Goal: Task Accomplishment & Management: Manage account settings

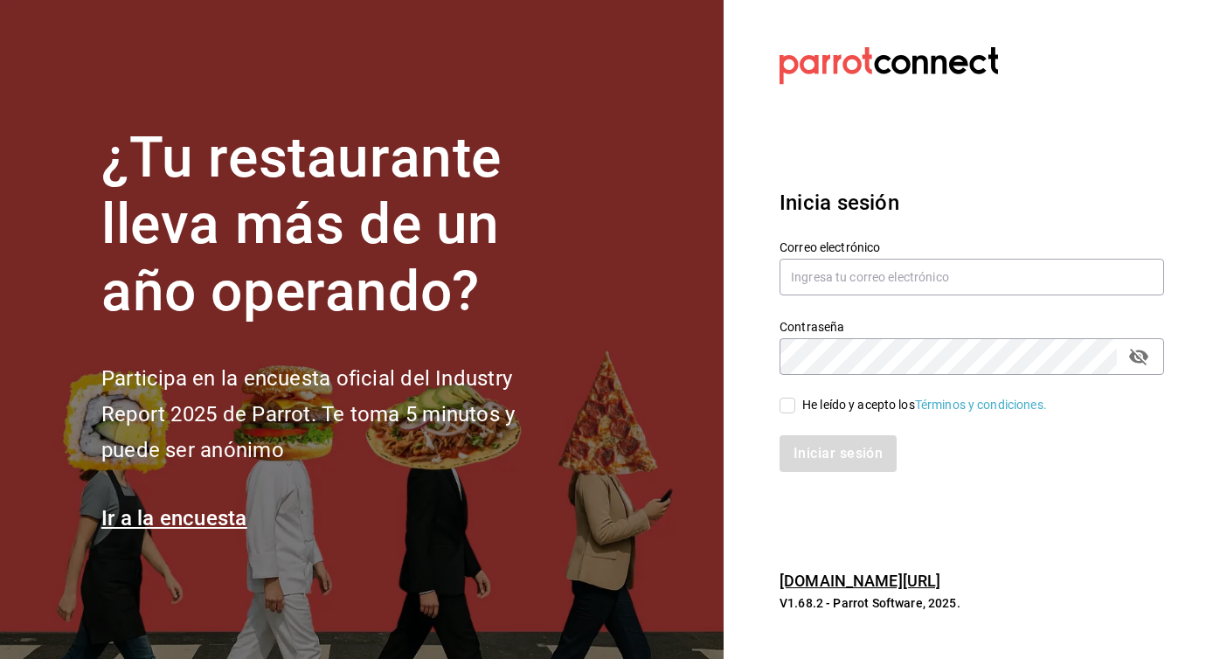
click at [828, 315] on div "Contraseña Contraseña" at bounding box center [960, 336] width 405 height 77
click at [828, 280] on input "text" at bounding box center [971, 277] width 384 height 37
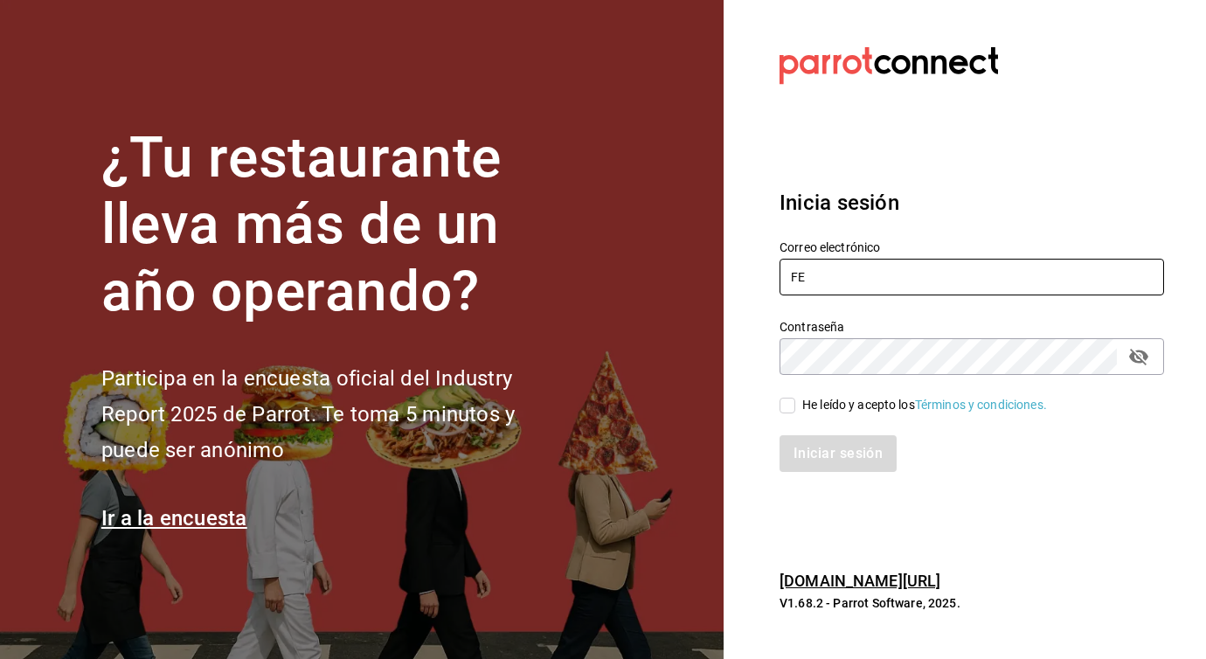
type input "F"
type input "ferkyd@gmail.com"
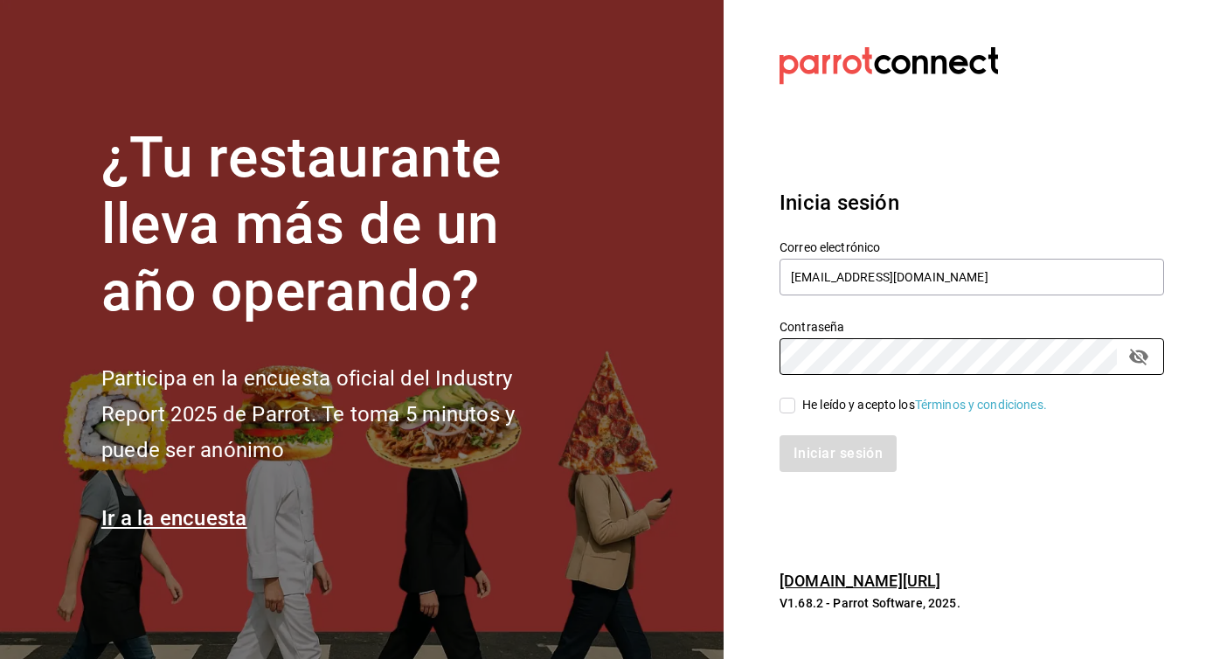
click at [785, 404] on input "He leído y acepto los Términos y condiciones." at bounding box center [787, 406] width 16 height 16
checkbox input "true"
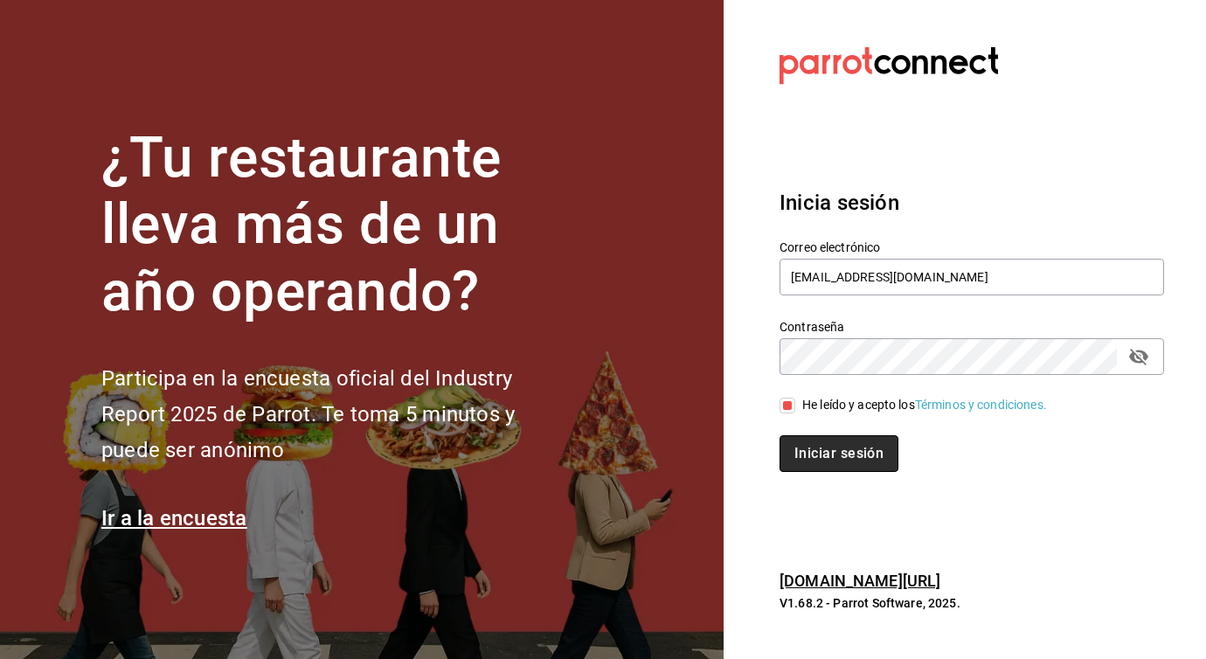
click at [795, 440] on button "Iniciar sesión" at bounding box center [838, 453] width 119 height 37
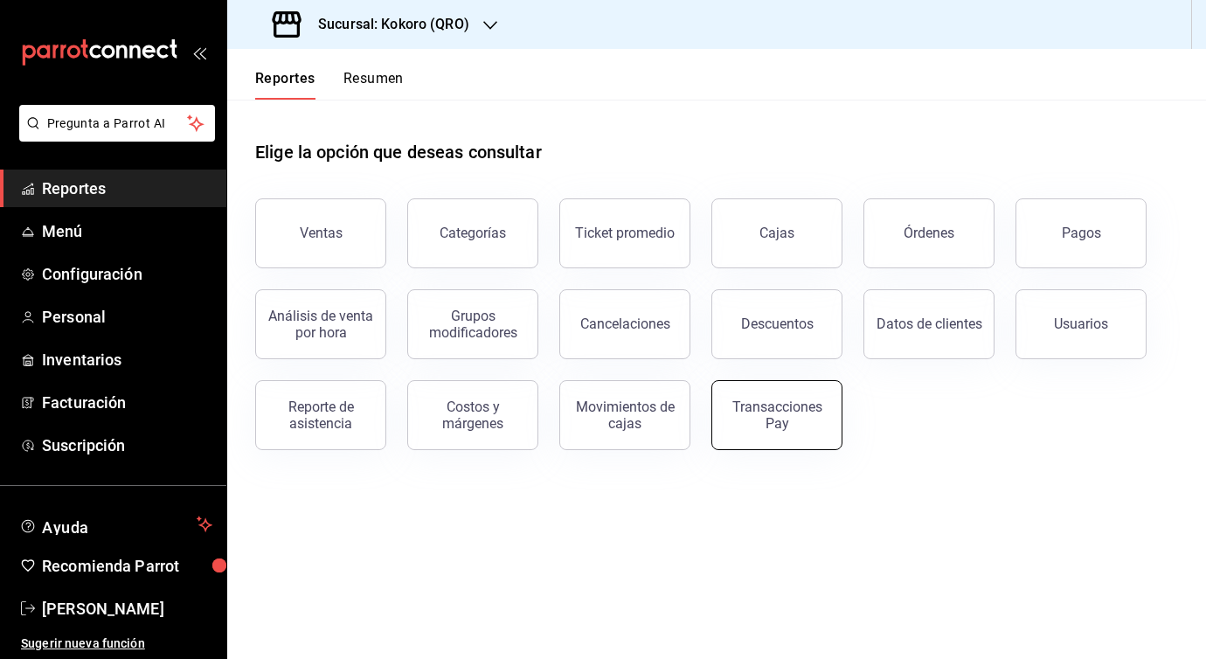
click at [772, 403] on div "Transacciones Pay" at bounding box center [777, 414] width 108 height 33
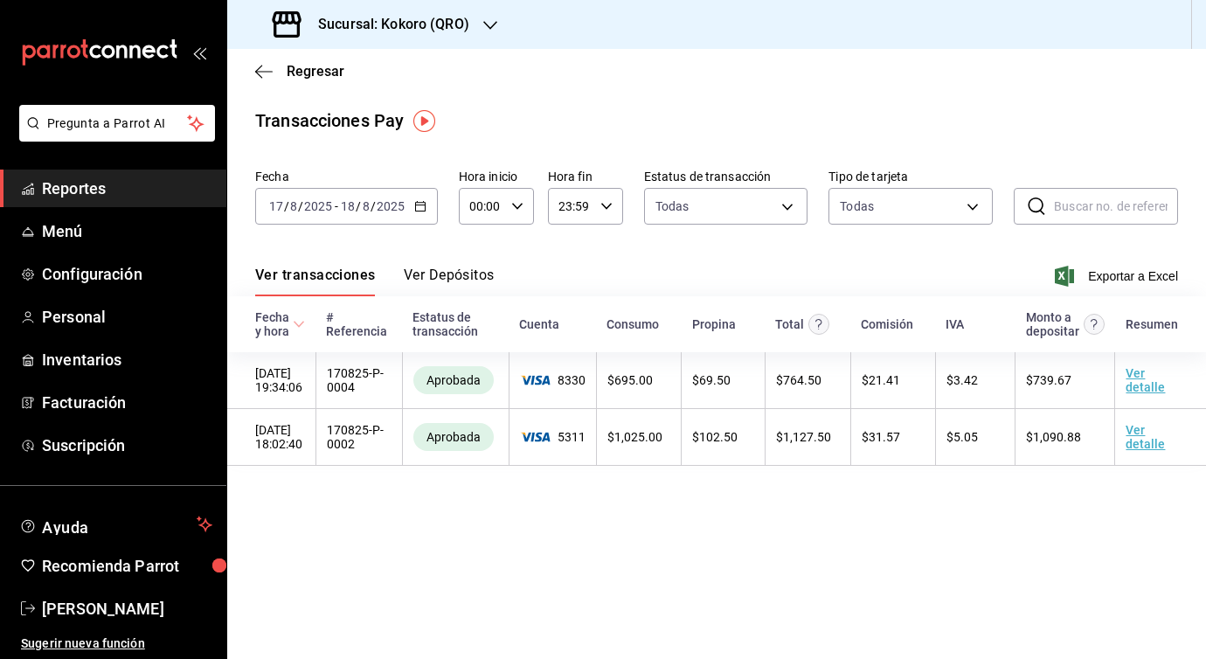
click at [482, 273] on button "Ver Depósitos" at bounding box center [449, 282] width 91 height 30
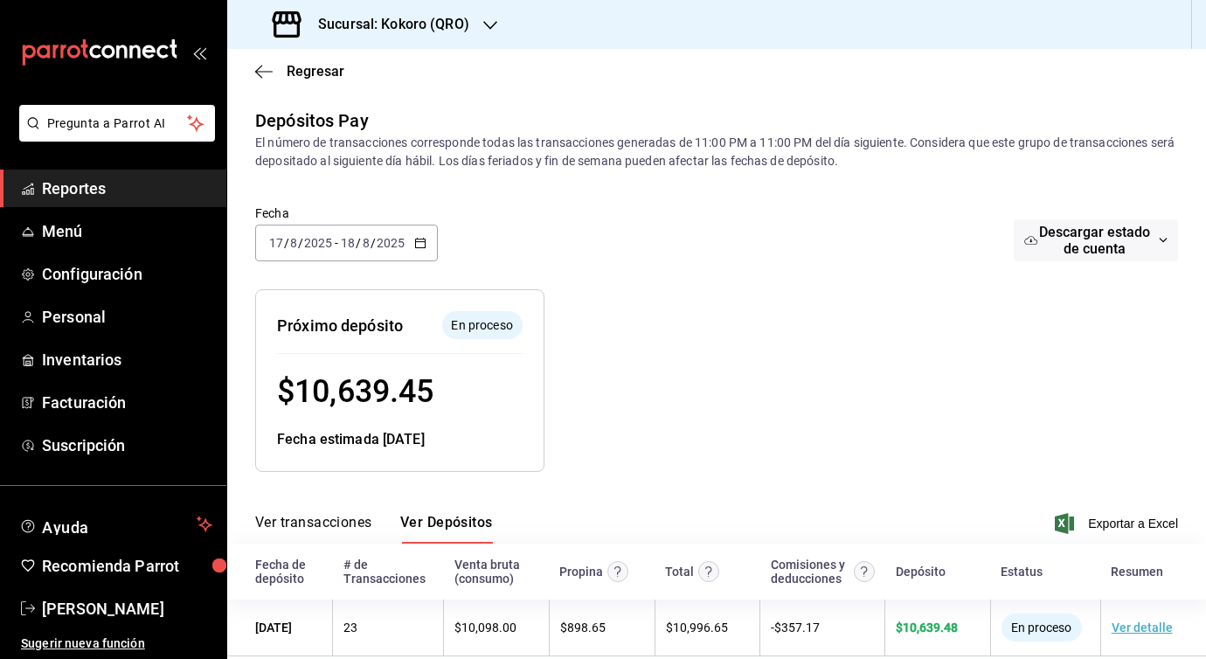
scroll to position [26, 0]
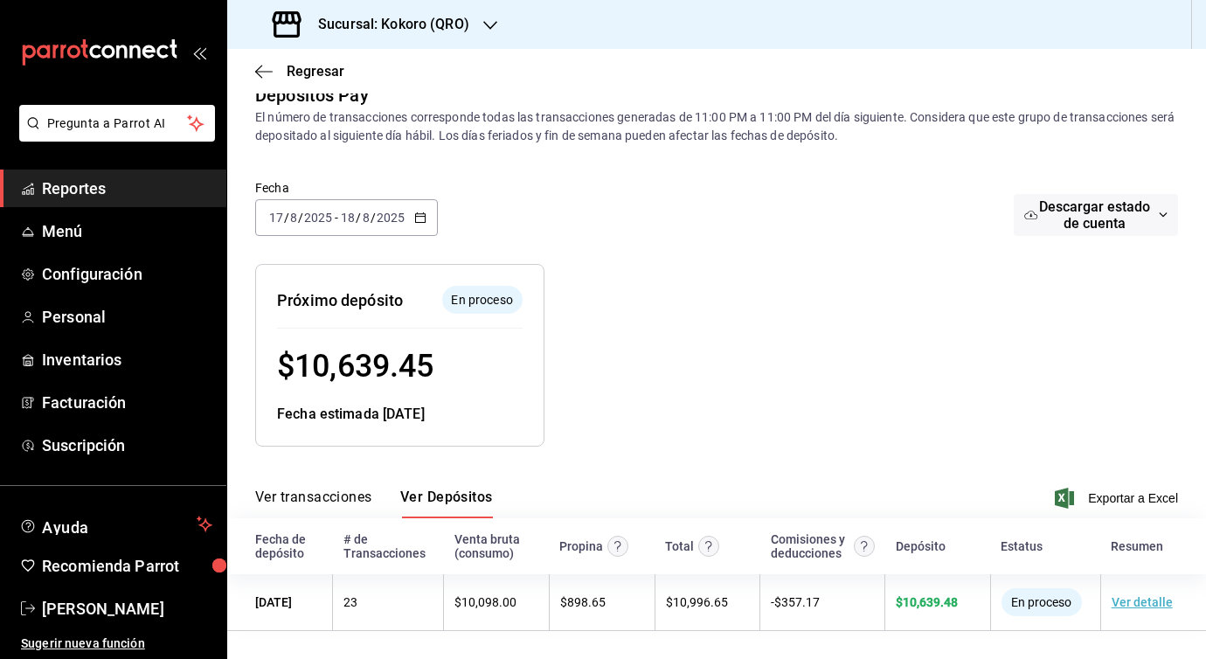
click at [382, 218] on input "2025" at bounding box center [391, 218] width 30 height 14
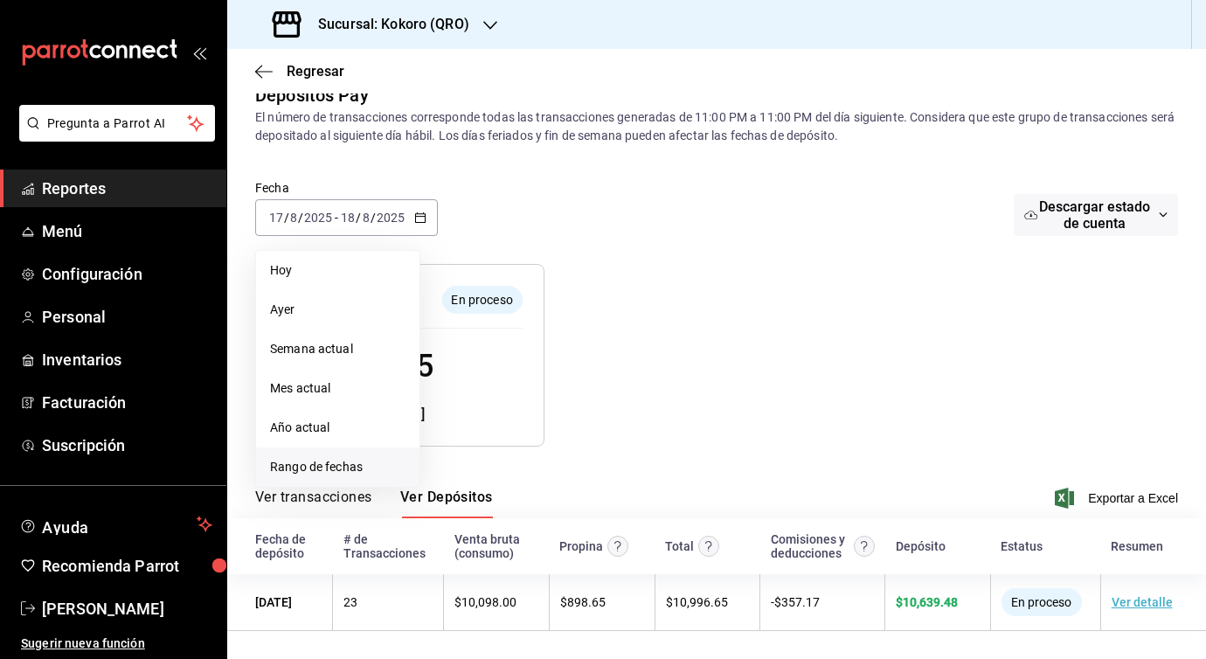
click at [340, 451] on li "Rango de fechas" at bounding box center [337, 466] width 163 height 39
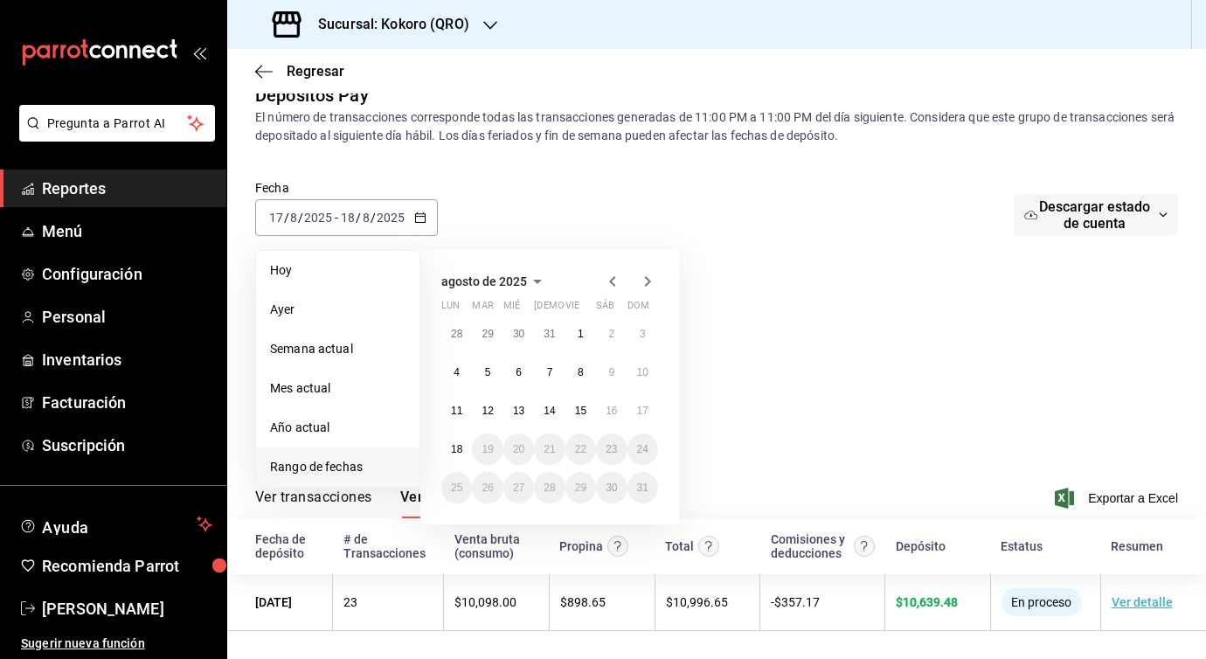
click at [608, 272] on icon "button" at bounding box center [612, 281] width 21 height 21
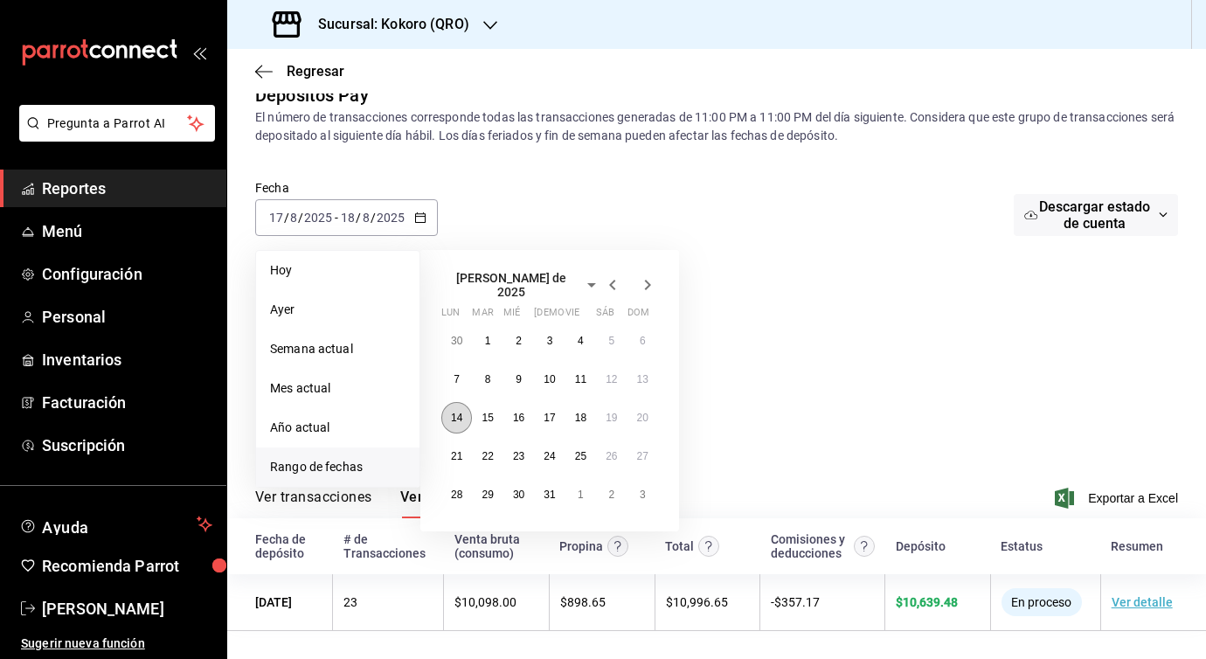
click at [464, 412] on button "14" at bounding box center [456, 417] width 31 height 31
click at [648, 282] on icon "button" at bounding box center [648, 285] width 6 height 10
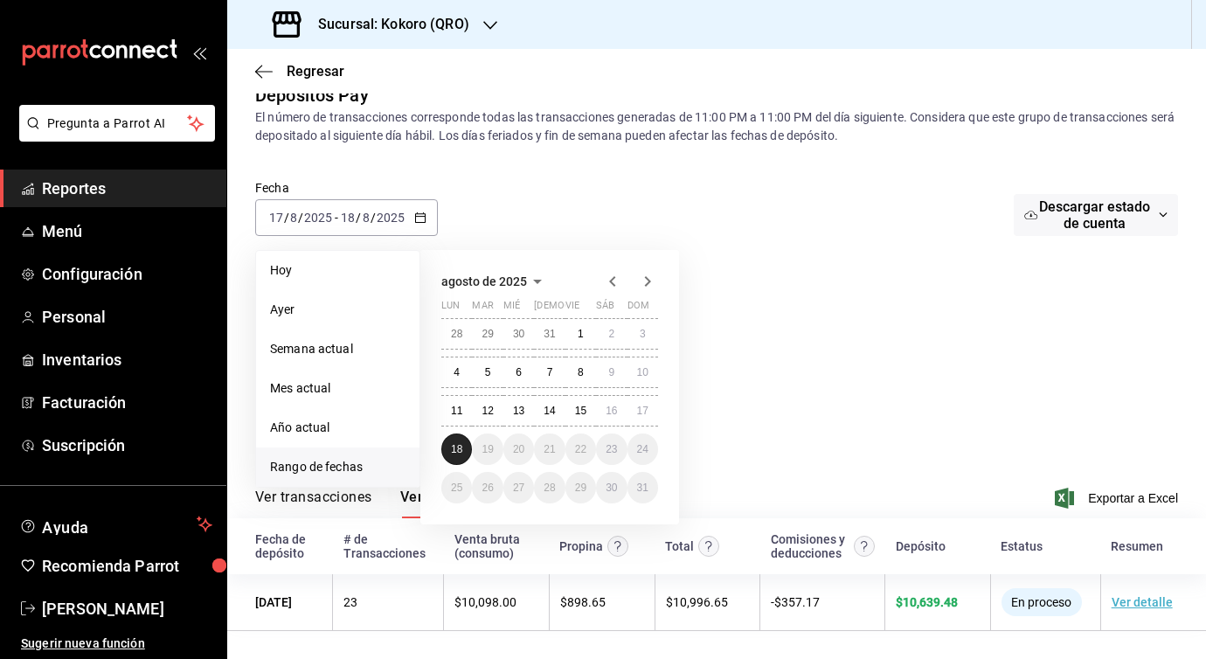
click at [466, 442] on button "18" at bounding box center [456, 448] width 31 height 31
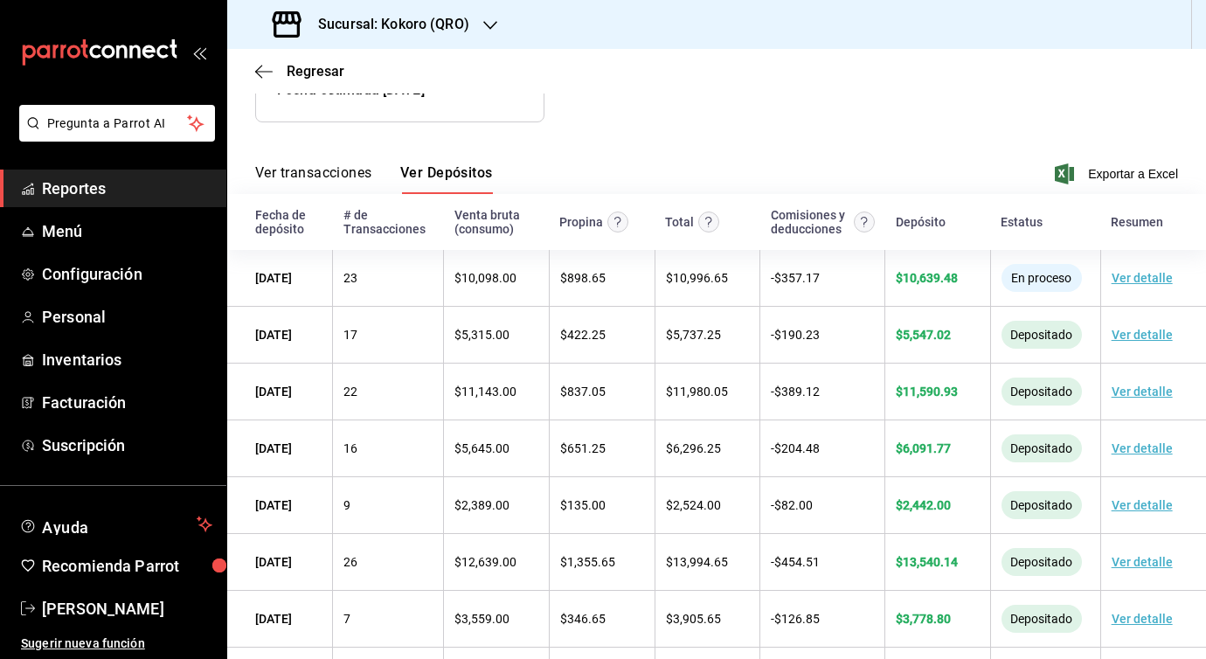
scroll to position [356, 0]
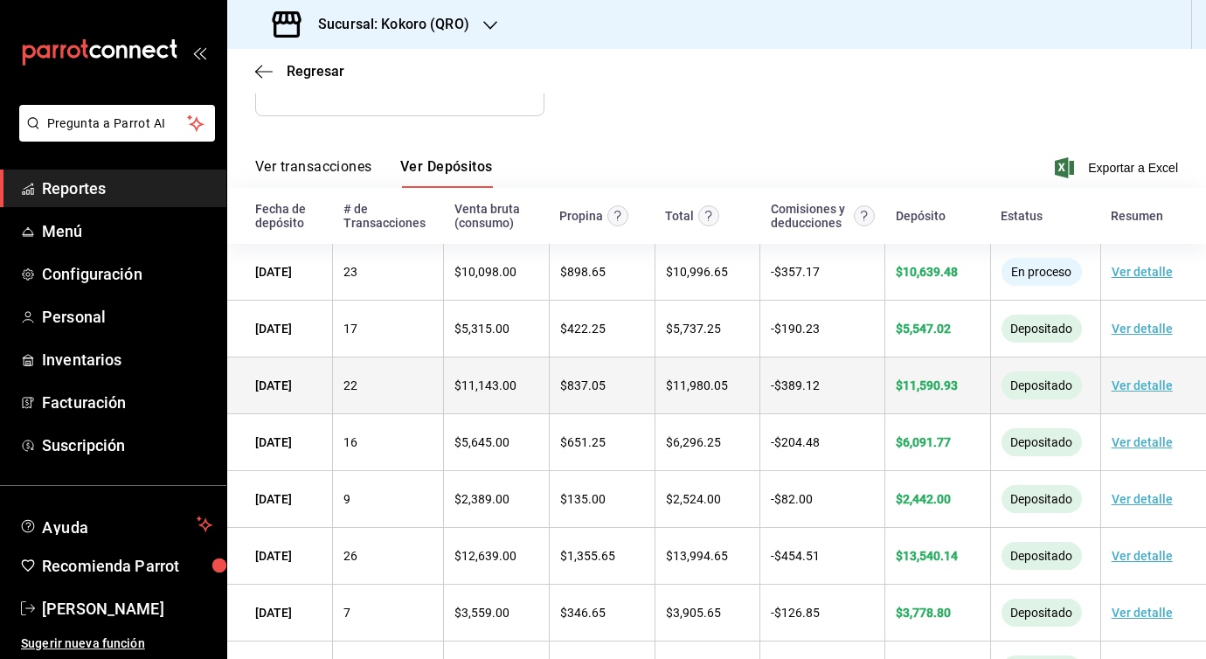
click at [956, 391] on div "$ 11,590.93" at bounding box center [938, 385] width 84 height 14
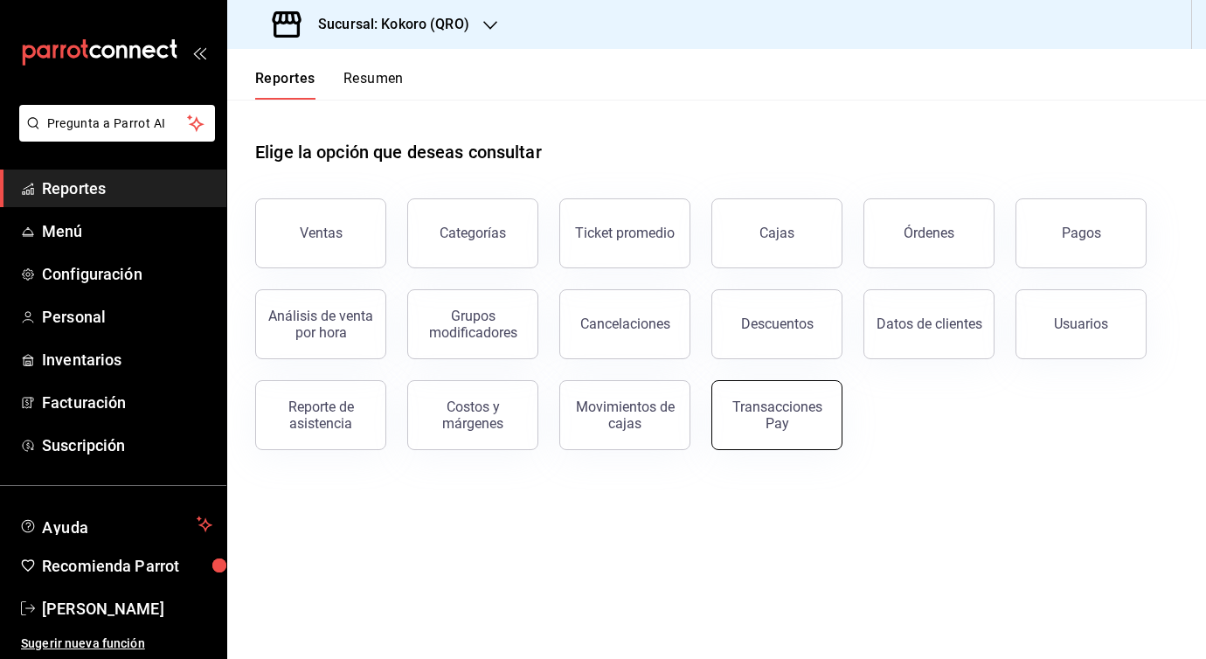
click at [793, 386] on button "Transacciones Pay" at bounding box center [776, 415] width 131 height 70
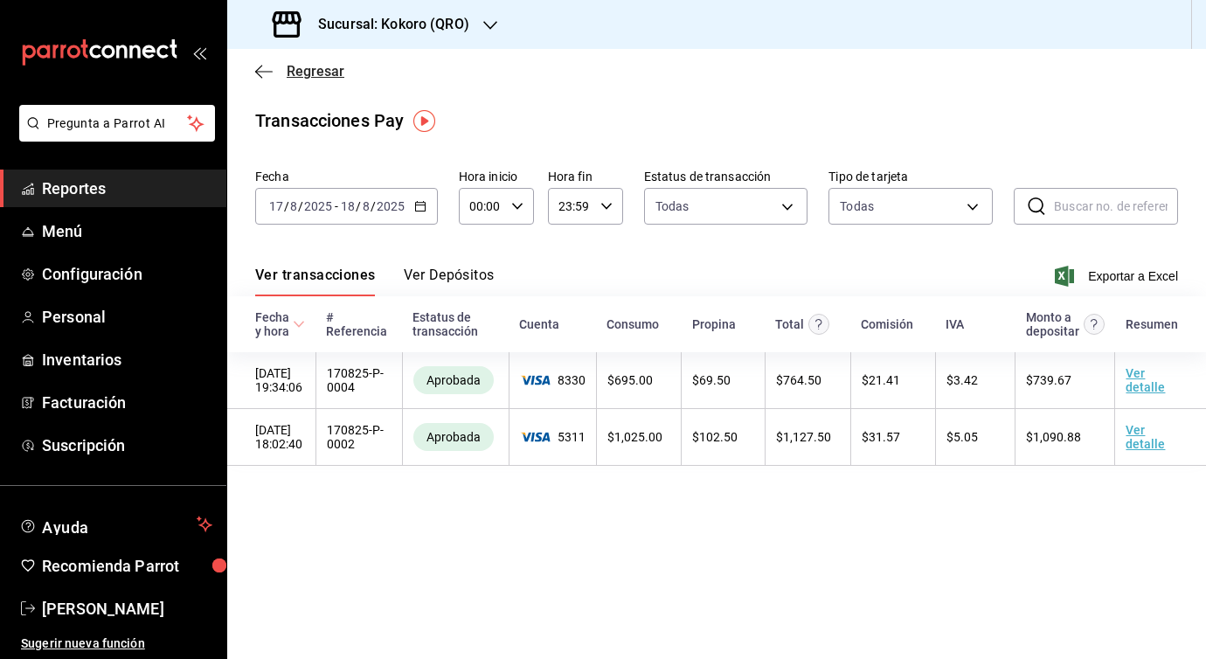
click at [297, 78] on span "Regresar" at bounding box center [316, 71] width 58 height 17
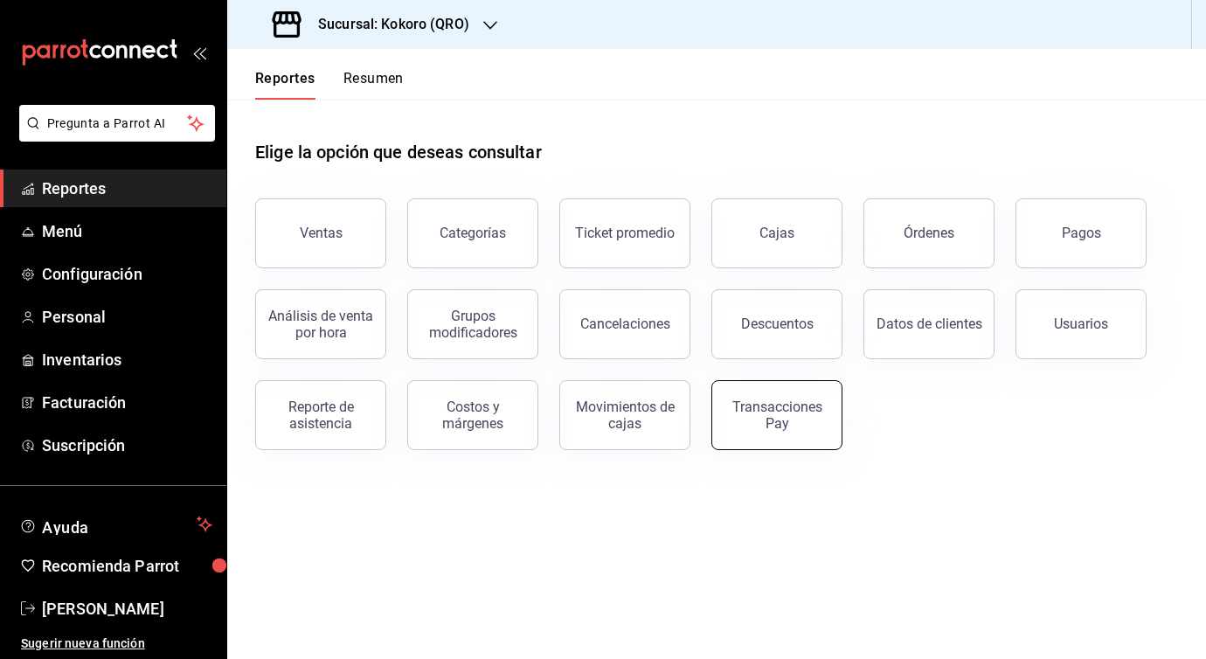
click at [801, 399] on button "Transacciones Pay" at bounding box center [776, 415] width 131 height 70
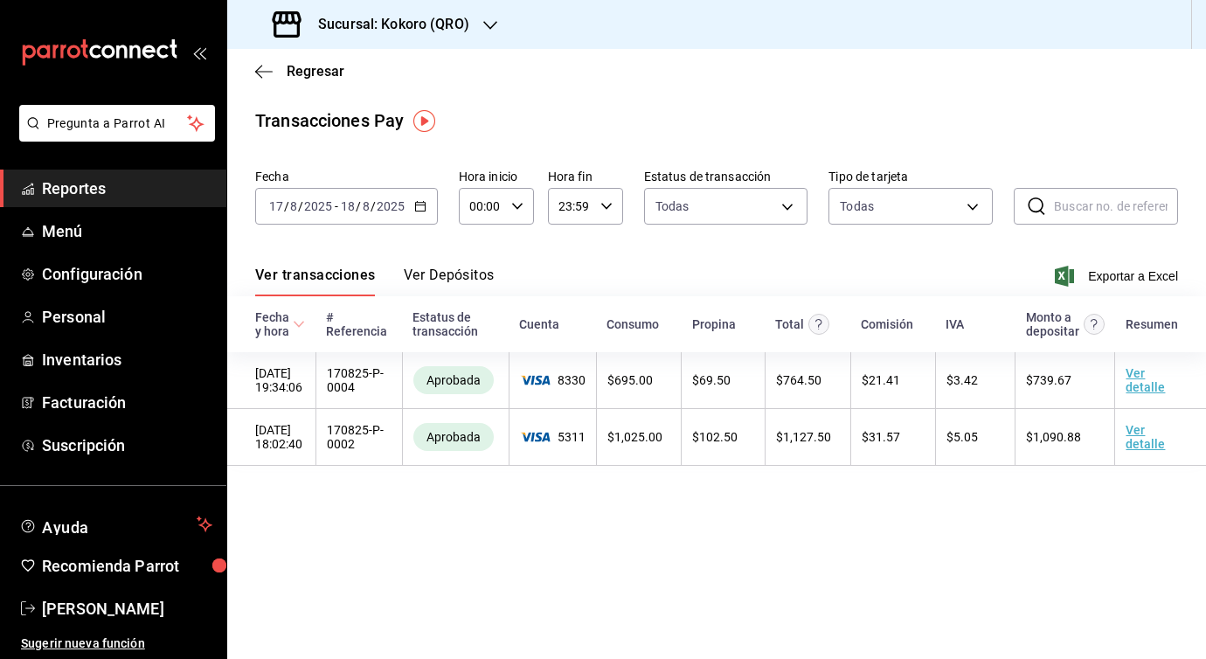
click at [465, 265] on div "Ver transacciones Ver Depósitos Exportar a Excel" at bounding box center [716, 271] width 923 height 51
click at [463, 275] on button "Ver Depósitos" at bounding box center [449, 282] width 91 height 30
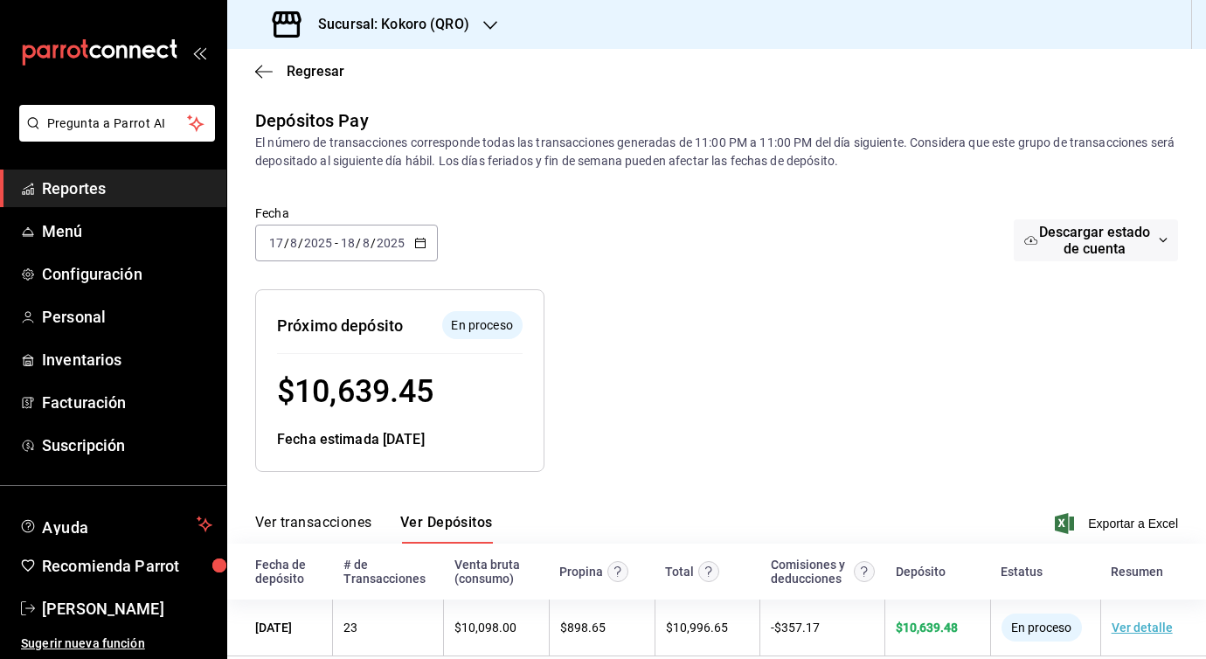
scroll to position [26, 0]
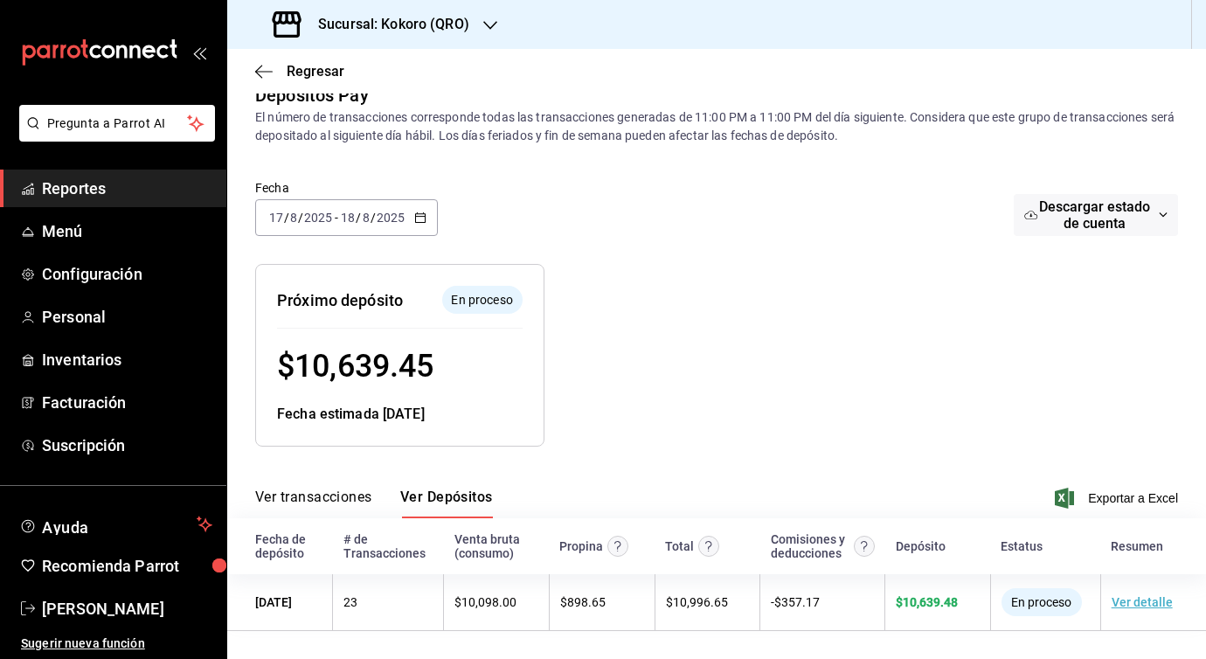
click at [383, 211] on input "2025" at bounding box center [391, 218] width 30 height 14
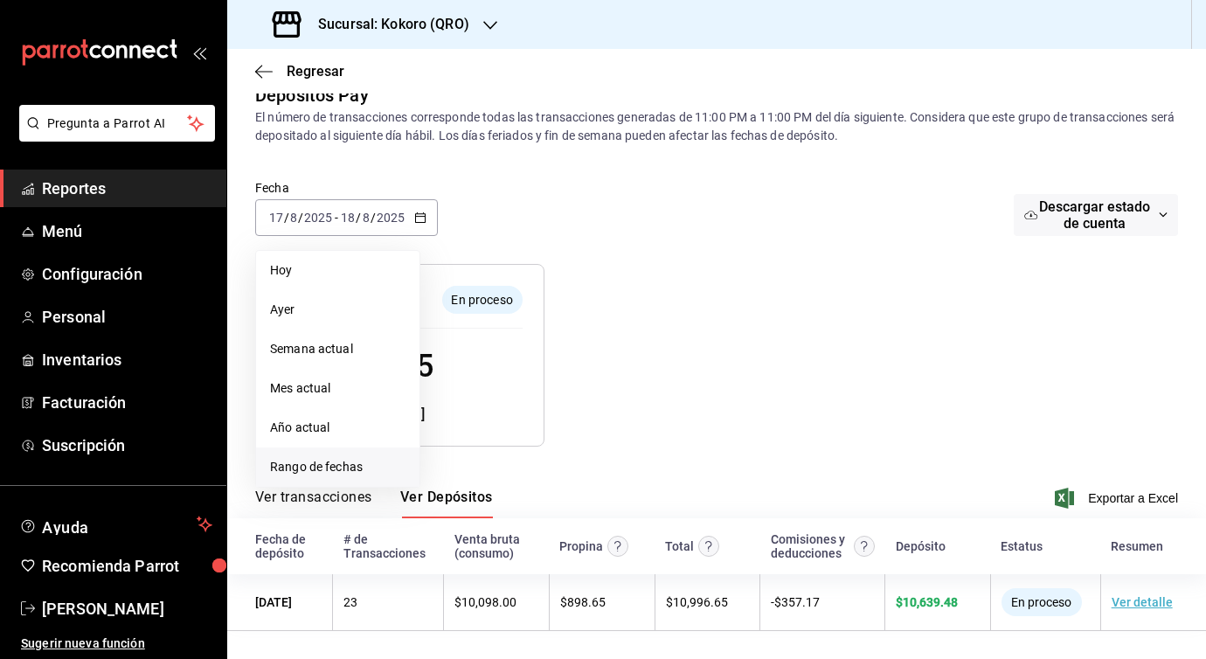
click at [351, 449] on li "Rango de fechas" at bounding box center [337, 466] width 163 height 39
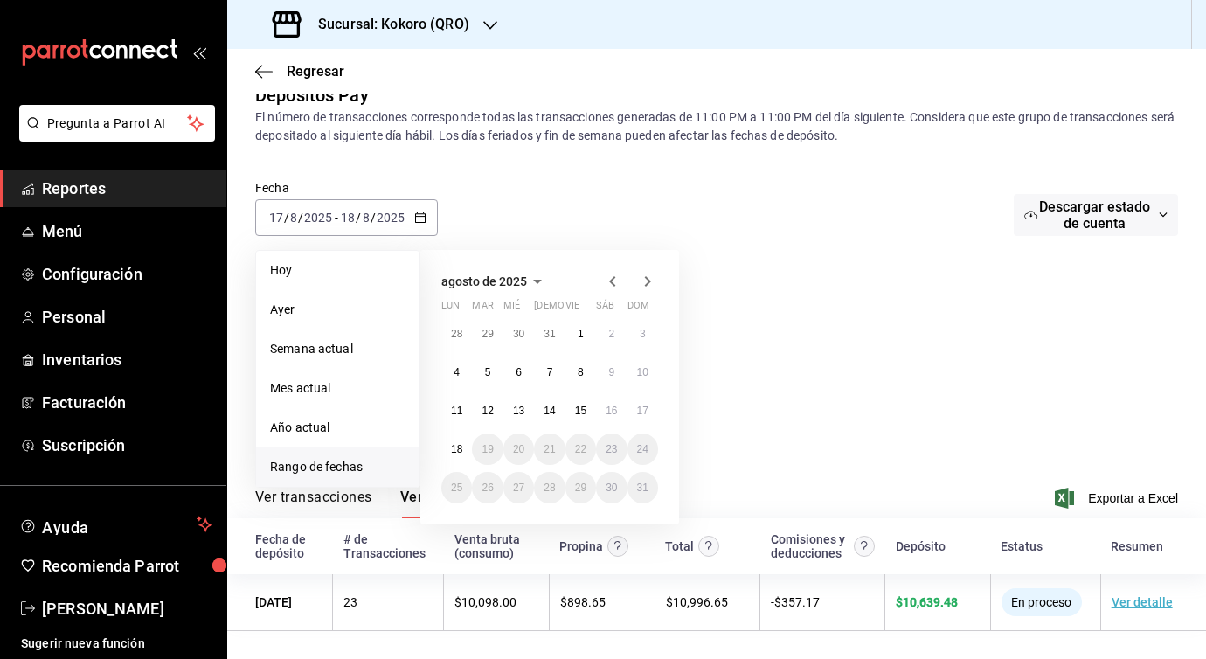
click at [606, 280] on icon "button" at bounding box center [612, 281] width 21 height 21
click at [614, 268] on div "agosto de 2025 lun mar [PERSON_NAME] vie sáb dom 28 29 30 31 1 2 3 4 5 6 7 8 9 …" at bounding box center [549, 387] width 259 height 274
click at [465, 399] on button "11" at bounding box center [456, 410] width 31 height 31
click at [612, 278] on icon "button" at bounding box center [612, 281] width 6 height 10
click at [488, 402] on button "15" at bounding box center [487, 417] width 31 height 31
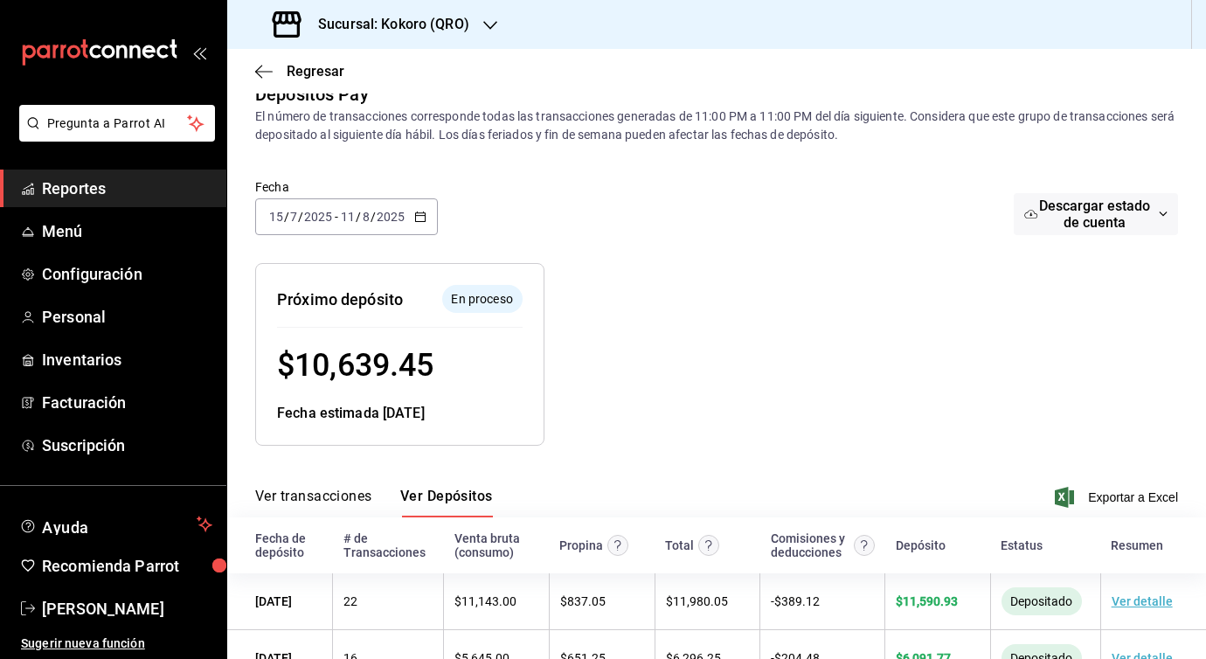
click at [407, 207] on div "[DATE] [DATE] - [DATE] [DATE]" at bounding box center [346, 216] width 183 height 37
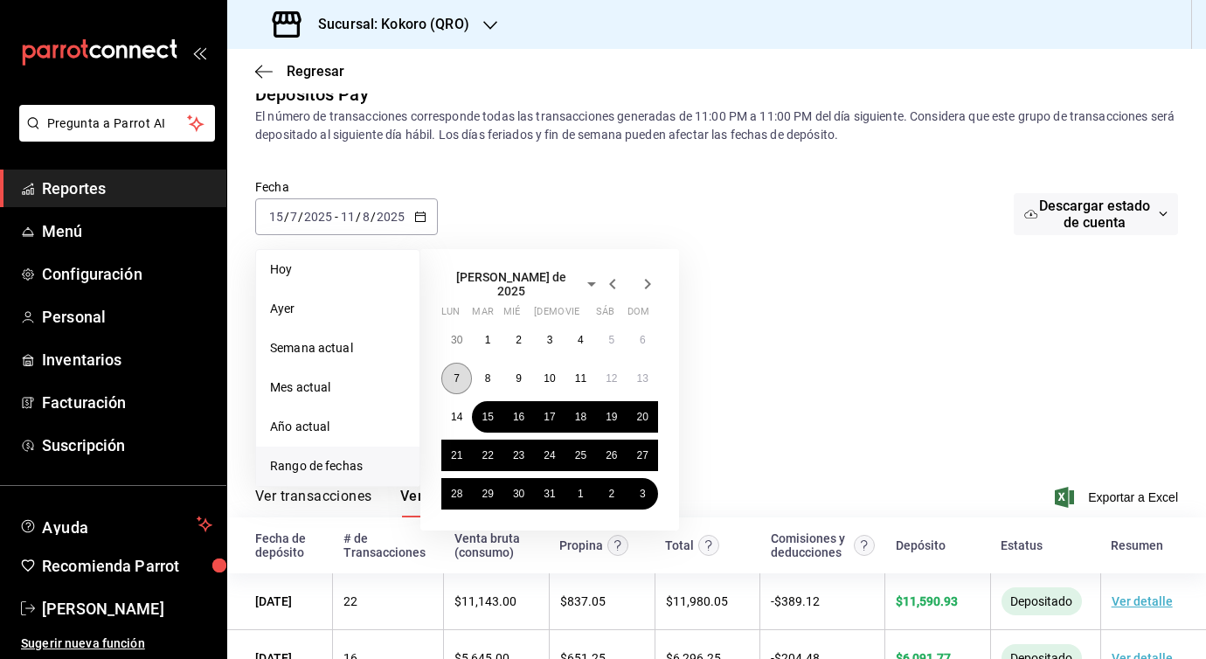
click at [457, 372] on abbr "7" at bounding box center [457, 378] width 6 height 12
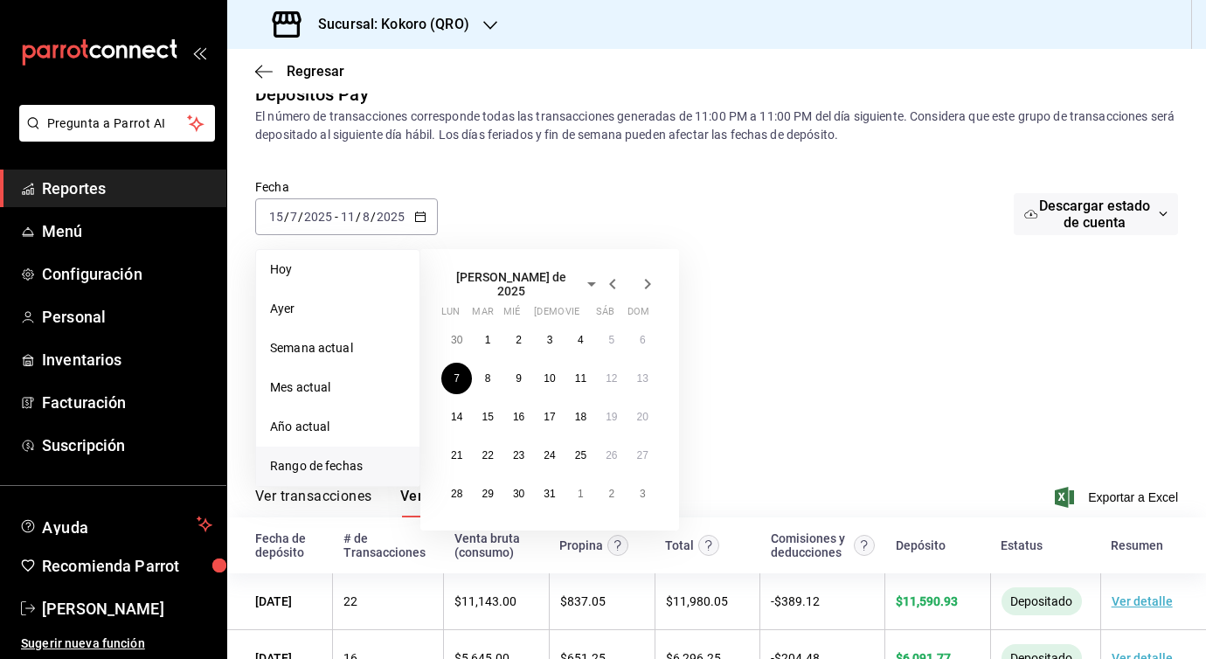
click at [654, 287] on icon "button" at bounding box center [647, 284] width 21 height 21
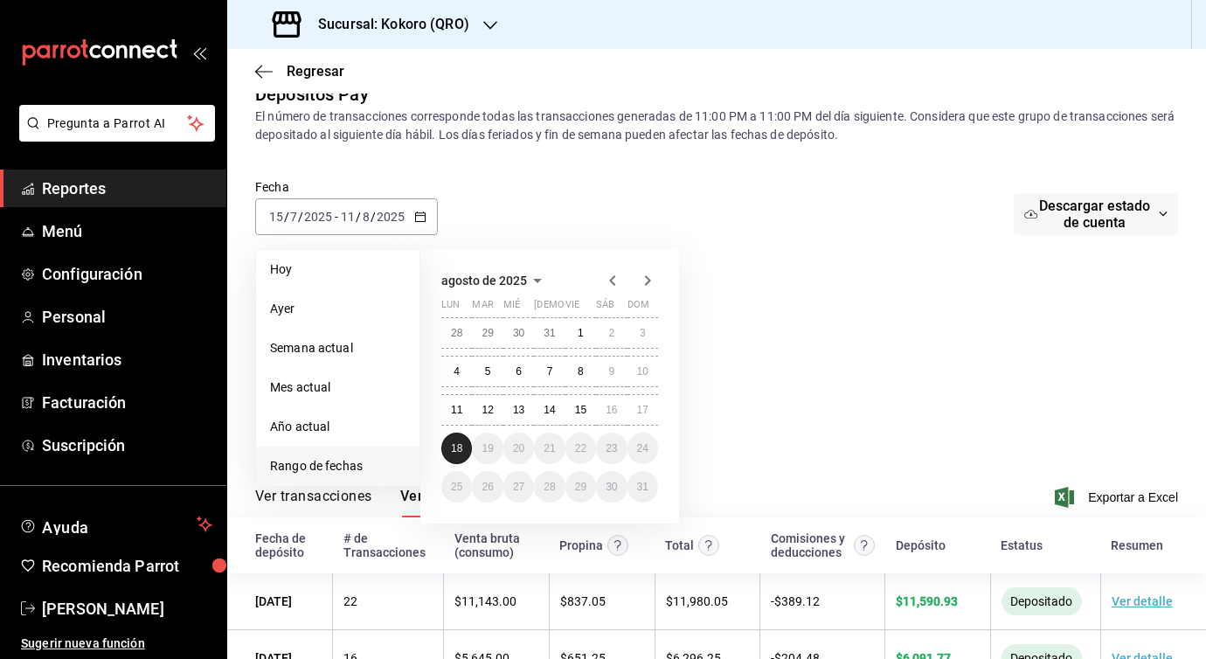
click at [456, 447] on abbr "18" at bounding box center [456, 448] width 11 height 12
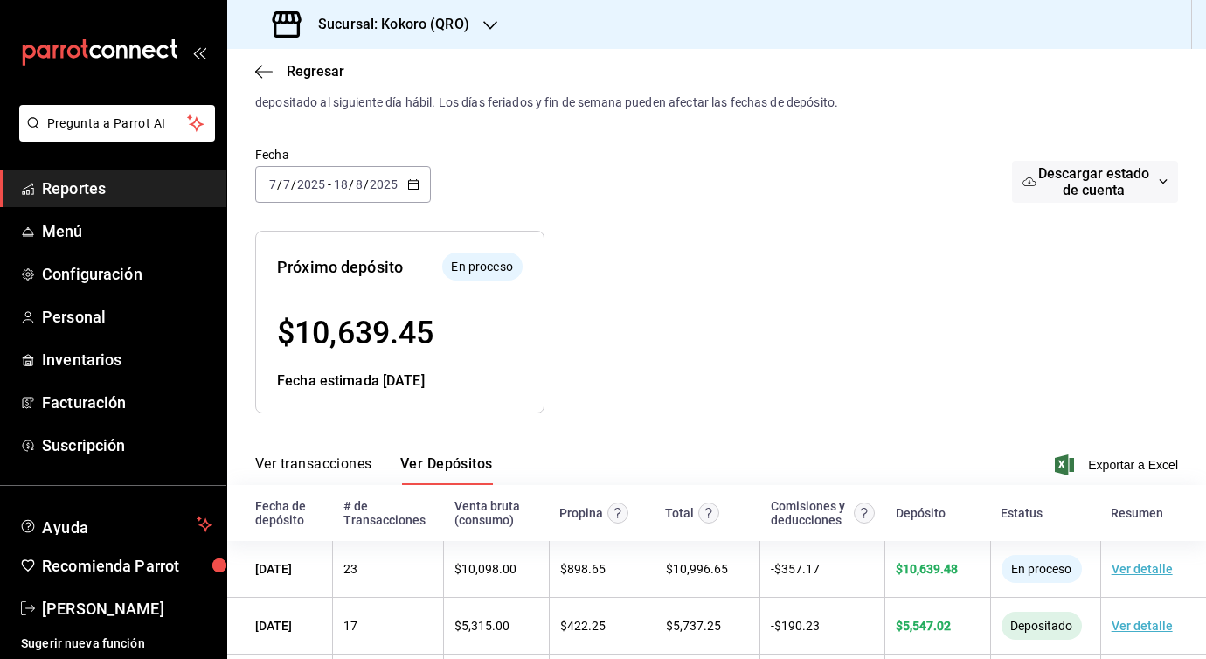
scroll to position [34, 0]
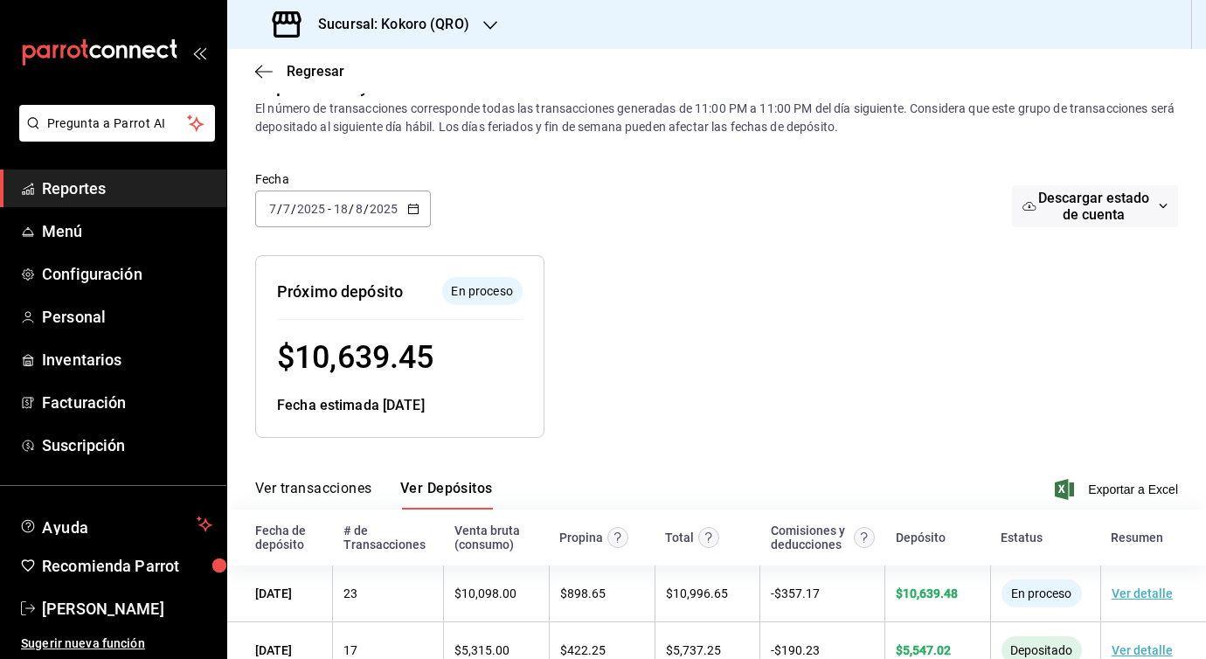
click at [382, 219] on div "[DATE] [DATE] - [DATE] [DATE]" at bounding box center [343, 208] width 176 height 37
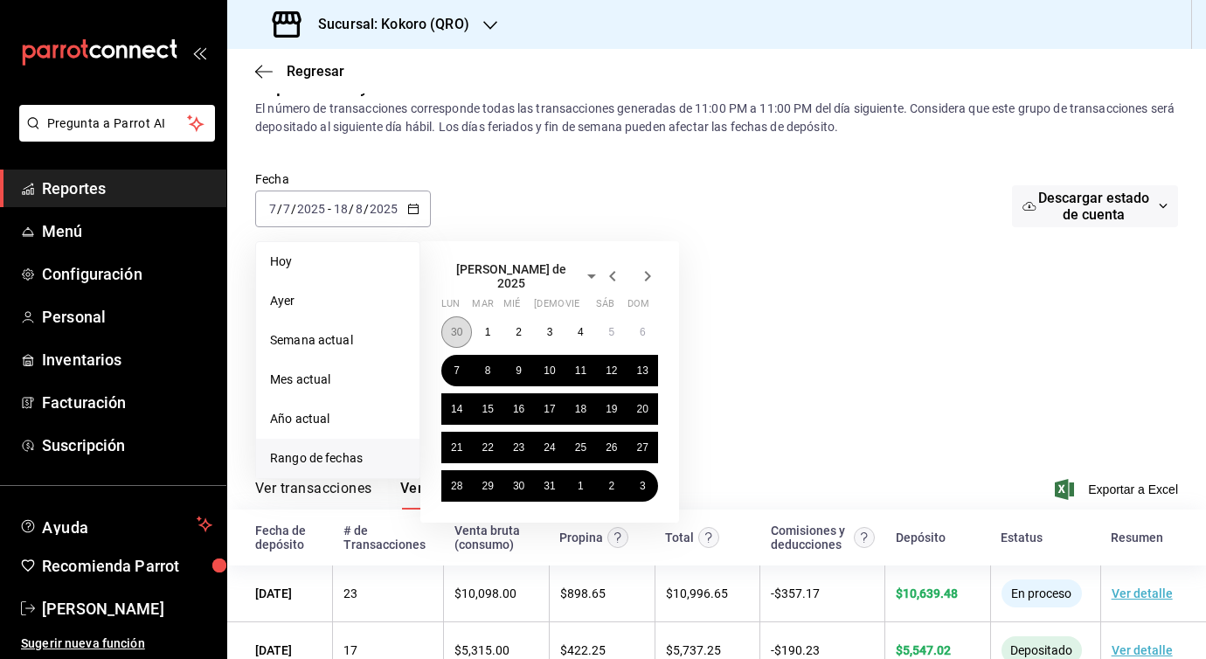
click at [464, 320] on button "30" at bounding box center [456, 331] width 31 height 31
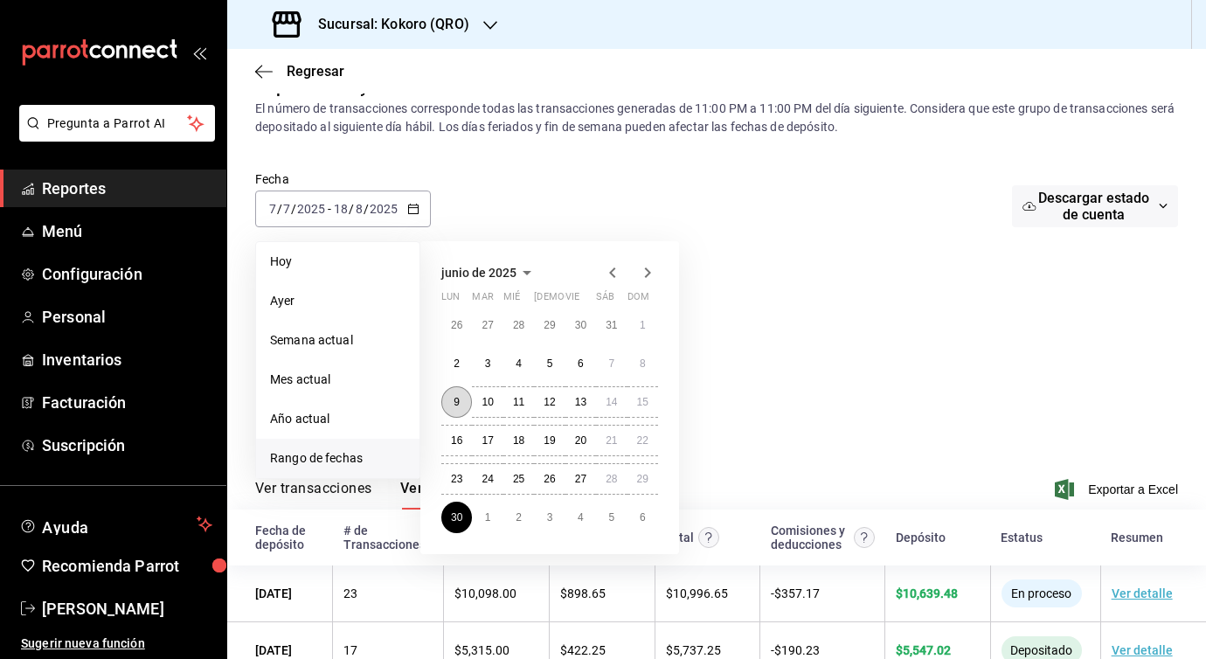
click at [453, 399] on button "9" at bounding box center [456, 401] width 31 height 31
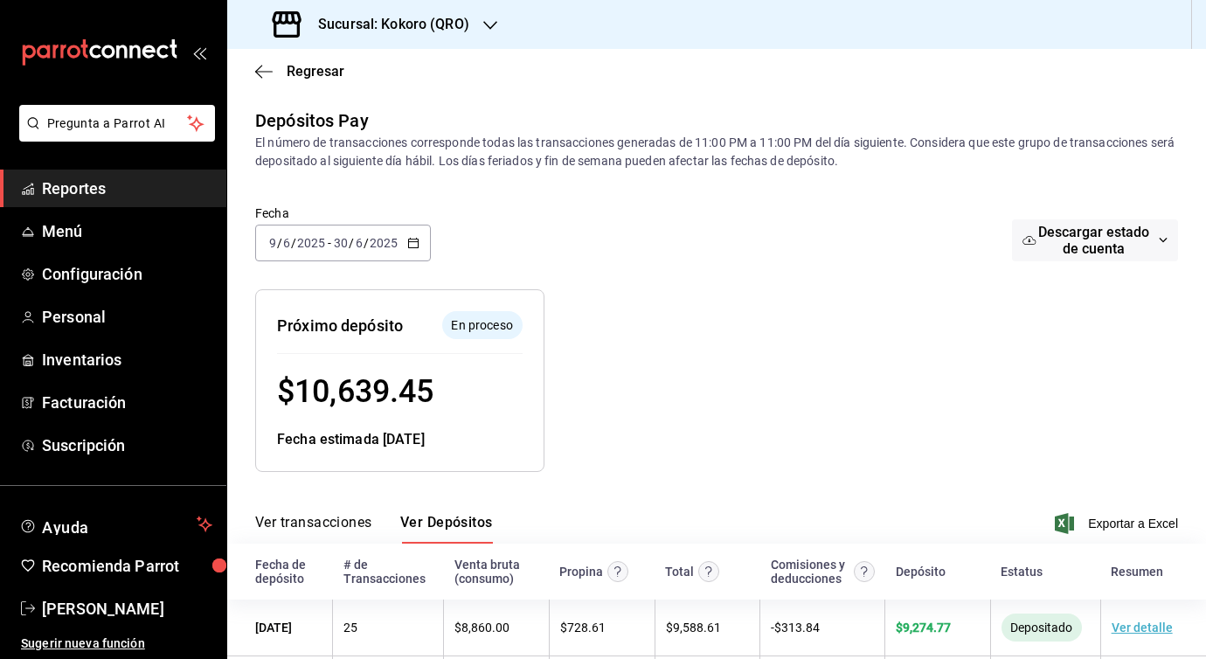
click at [366, 239] on span "/" at bounding box center [366, 243] width 5 height 14
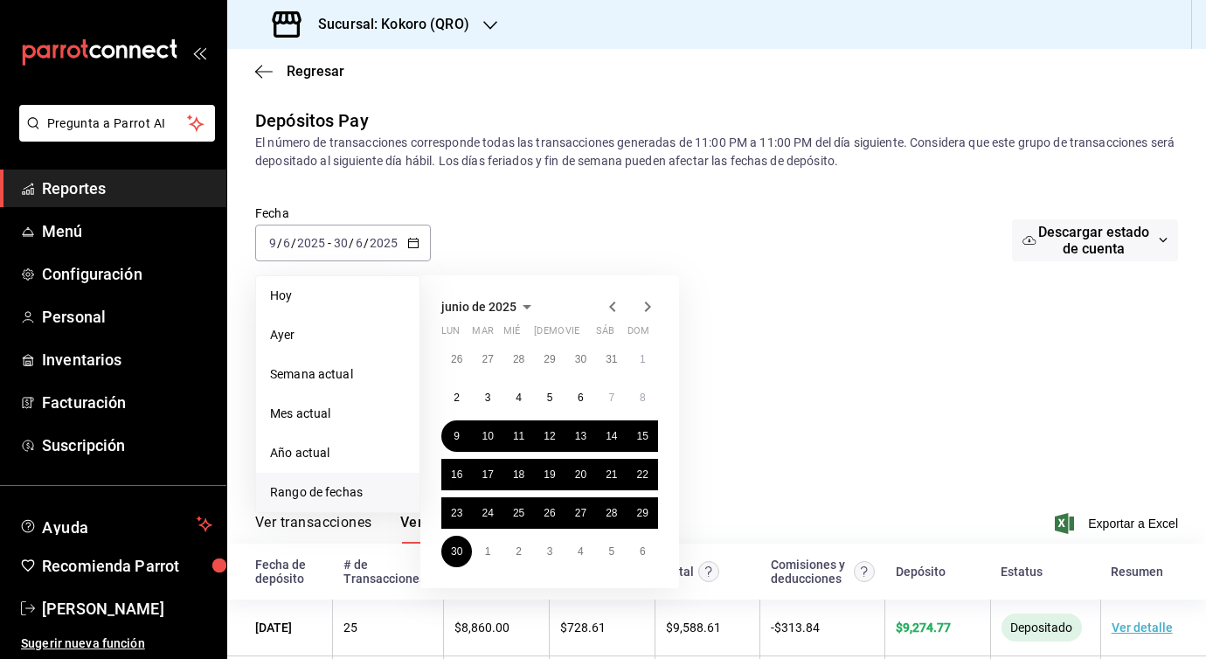
click at [649, 303] on icon "button" at bounding box center [647, 306] width 21 height 21
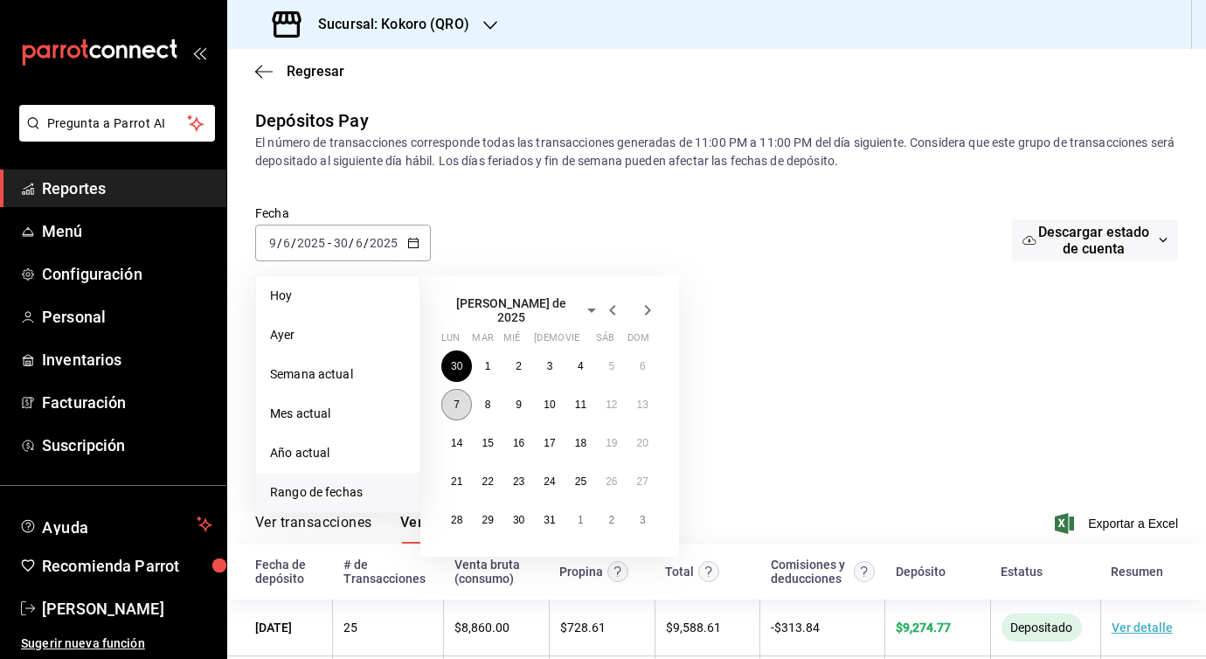
click at [456, 398] on abbr "7" at bounding box center [457, 404] width 6 height 12
click at [458, 363] on abbr "30" at bounding box center [456, 366] width 11 height 12
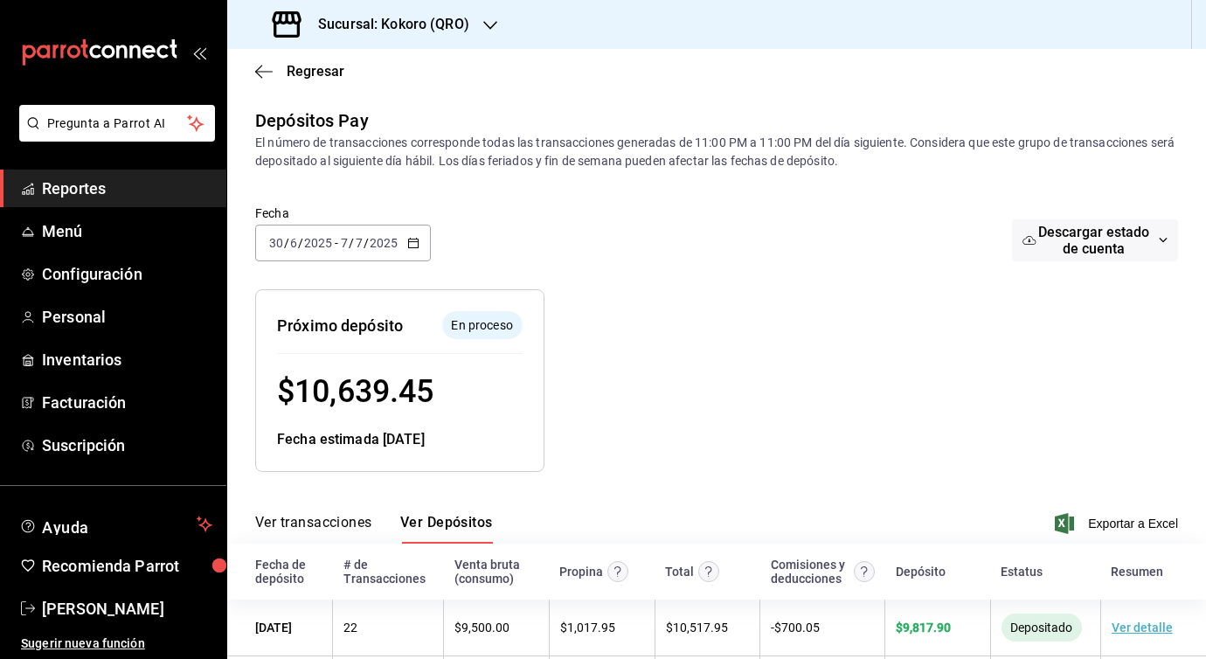
click at [311, 240] on input "2025" at bounding box center [318, 243] width 30 height 14
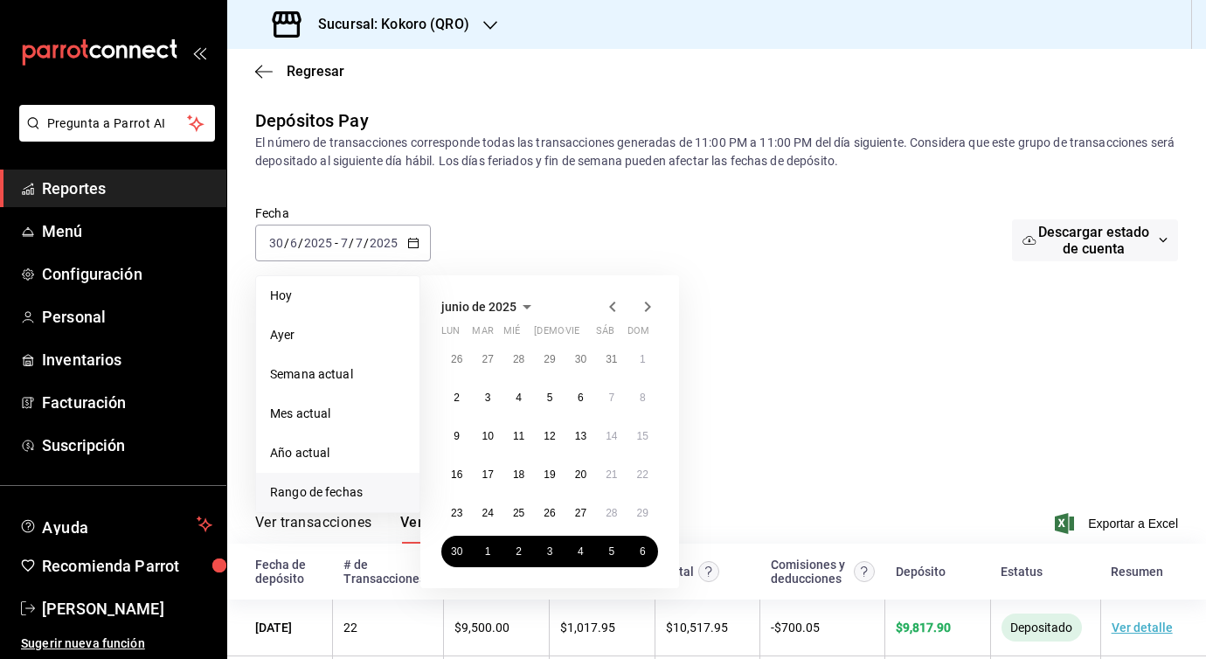
click at [649, 307] on icon "button" at bounding box center [648, 306] width 6 height 10
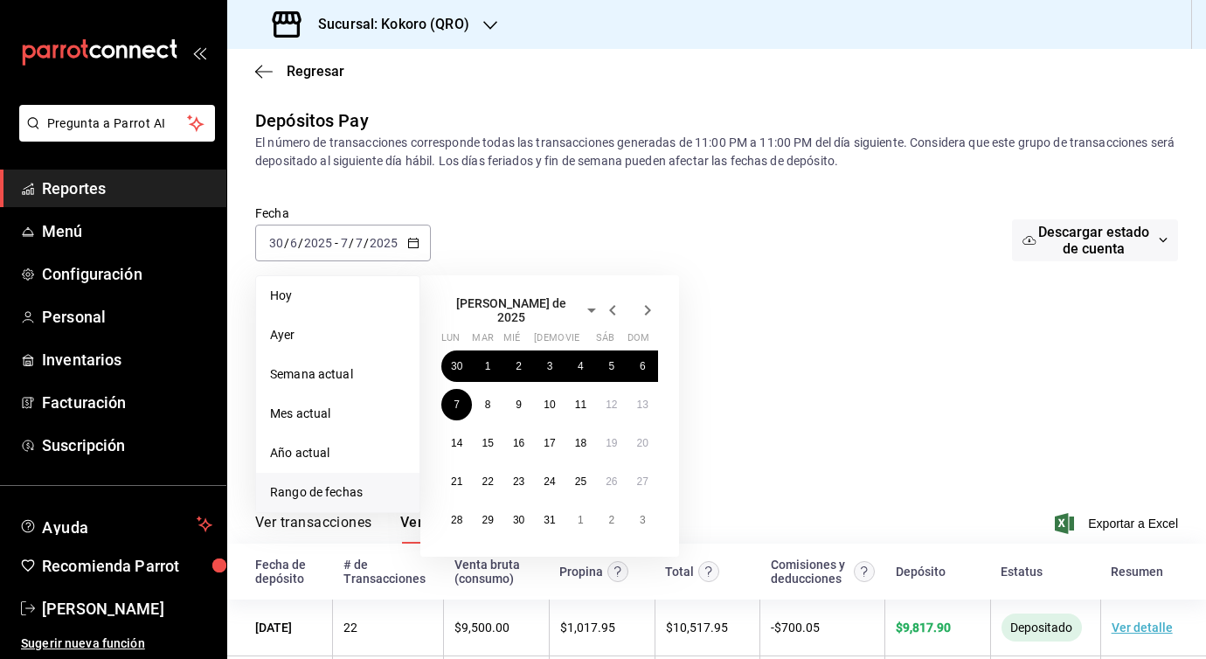
click at [549, 381] on div "30 1 2 3 4 5 6 7 8 9 10 11 12 13 14 15 16 17 18 19 20 21 22 23 24 25 26 27 28 2…" at bounding box center [549, 442] width 217 height 185
click at [549, 369] on button "3" at bounding box center [549, 365] width 31 height 31
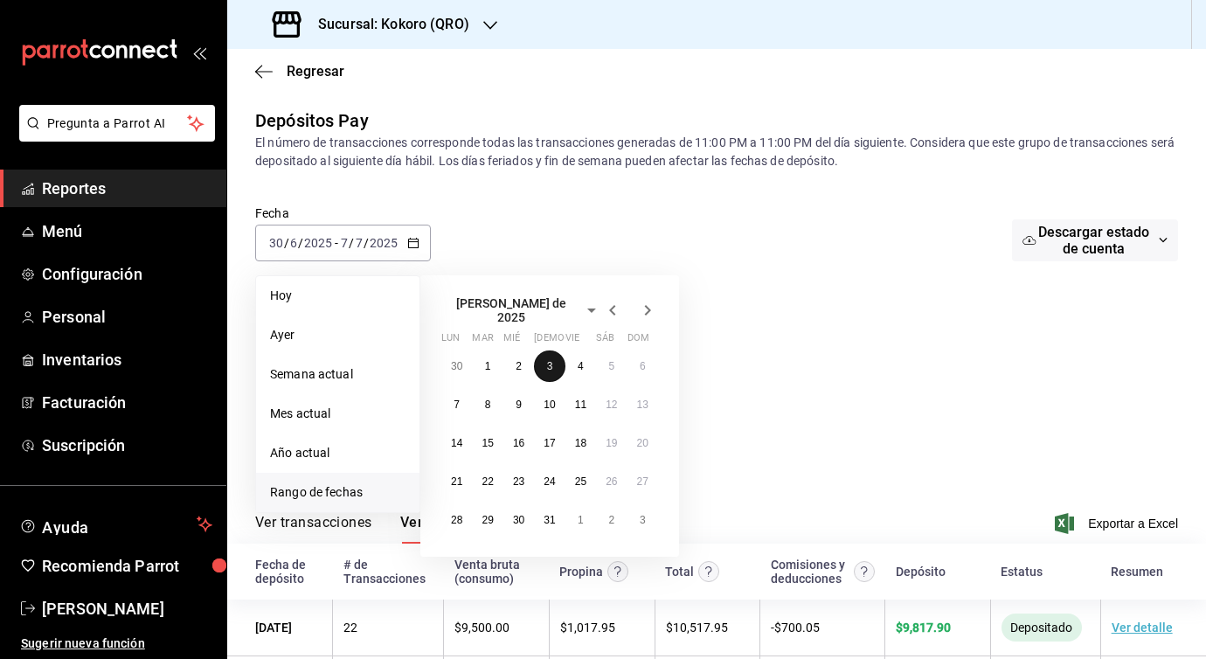
click at [549, 368] on button "3" at bounding box center [549, 365] width 31 height 31
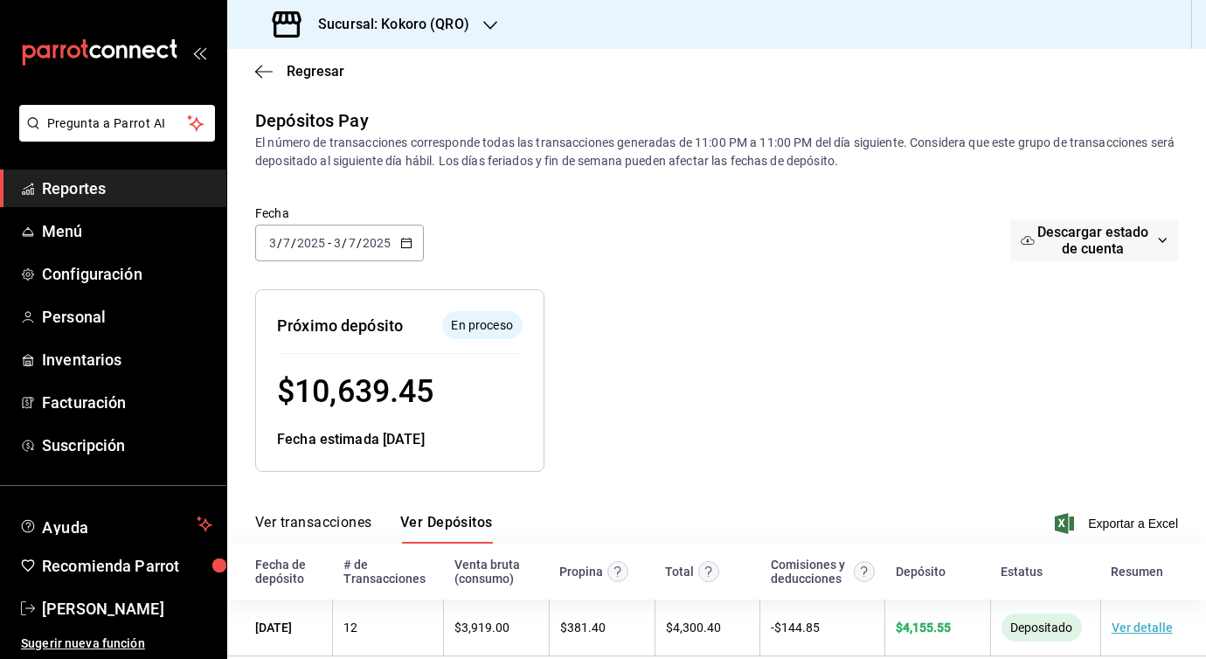
click at [338, 253] on div "[DATE] [DATE] - [DATE] [DATE]" at bounding box center [339, 243] width 169 height 37
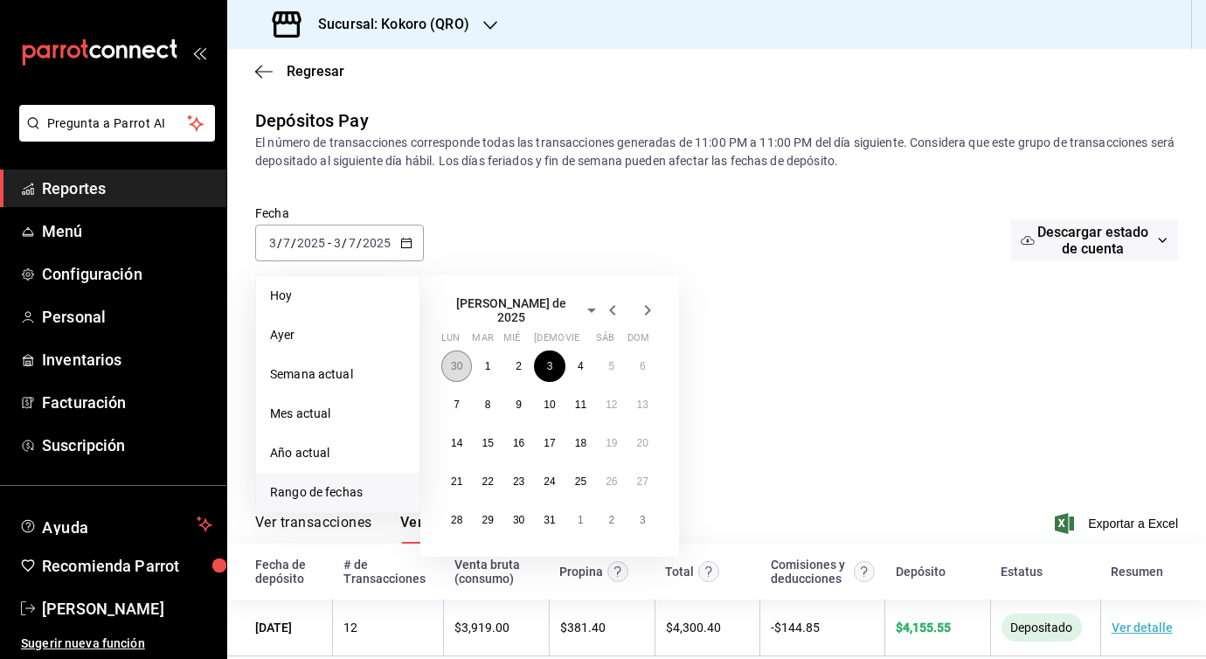
click at [460, 360] on abbr "30" at bounding box center [456, 366] width 11 height 12
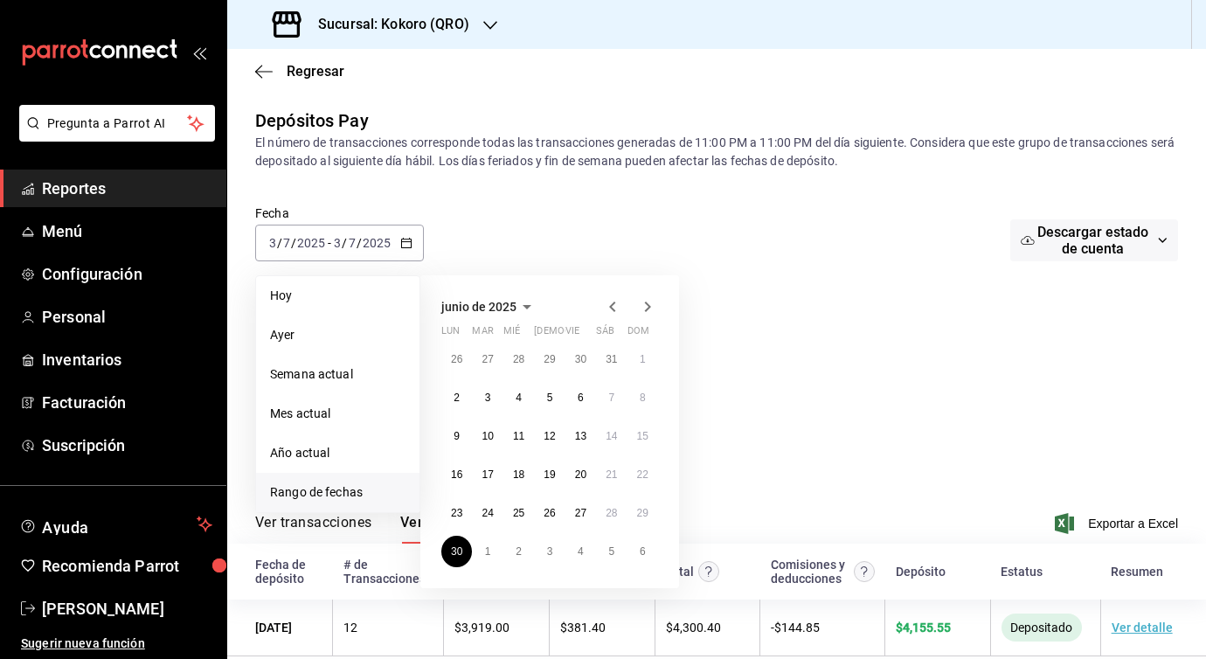
click at [646, 310] on icon "button" at bounding box center [648, 306] width 6 height 10
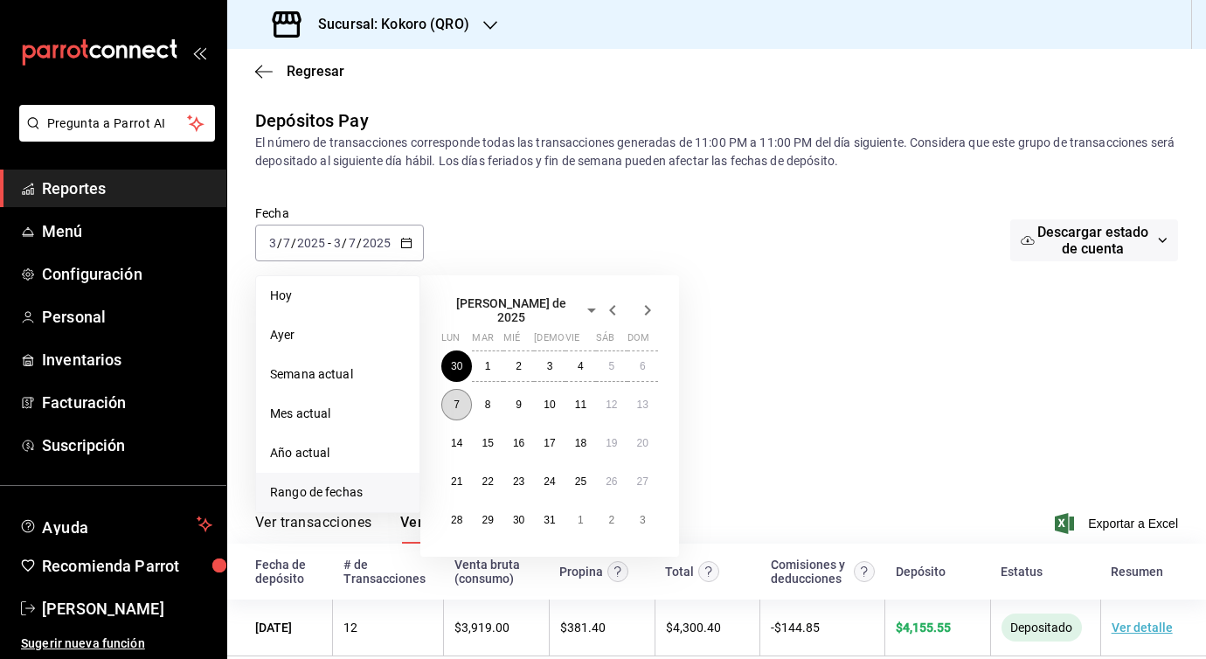
click at [456, 398] on abbr "7" at bounding box center [457, 404] width 6 height 12
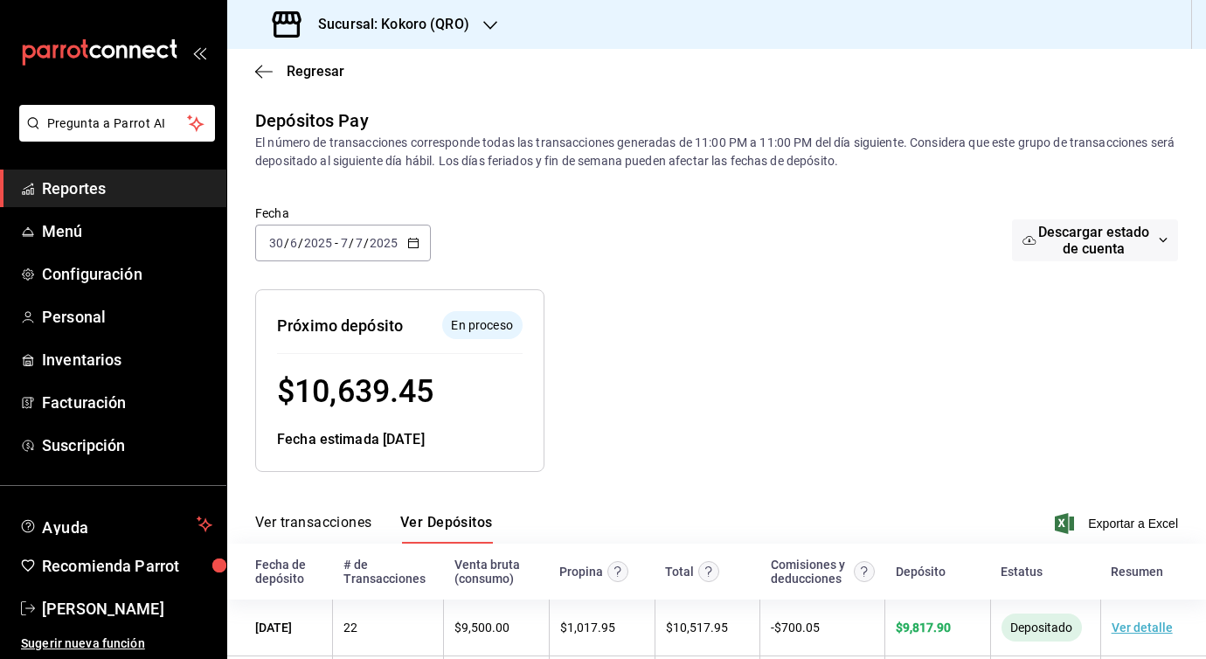
click at [358, 239] on input "7" at bounding box center [359, 243] width 9 height 14
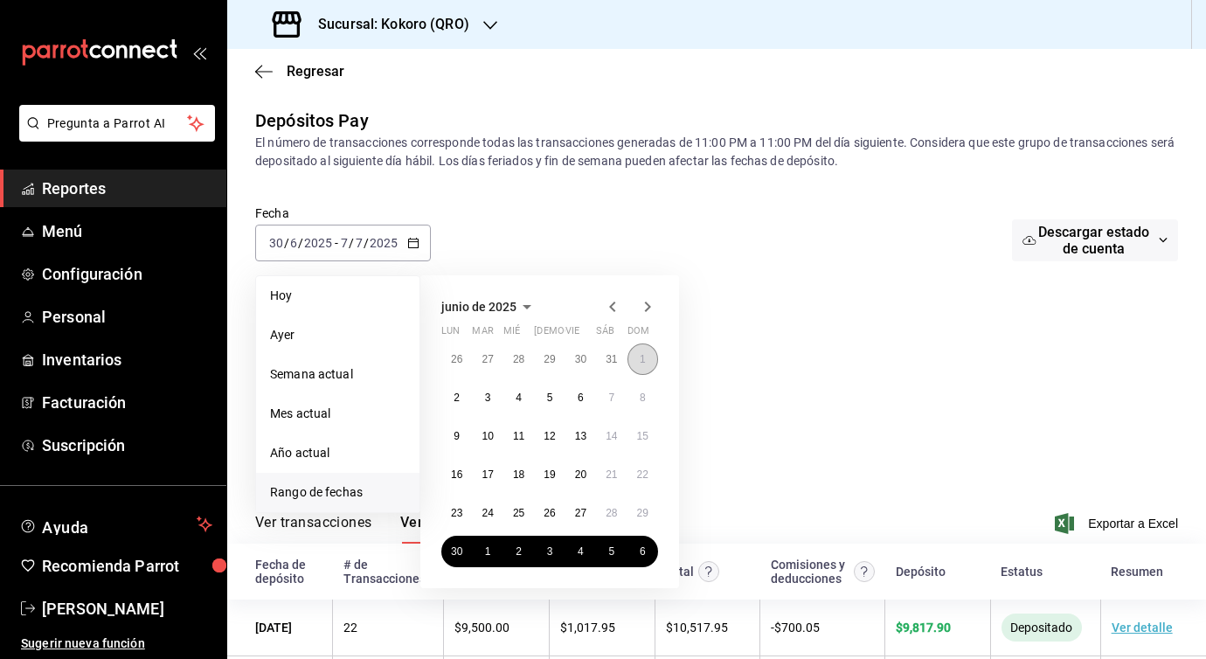
click at [636, 363] on button "1" at bounding box center [642, 358] width 31 height 31
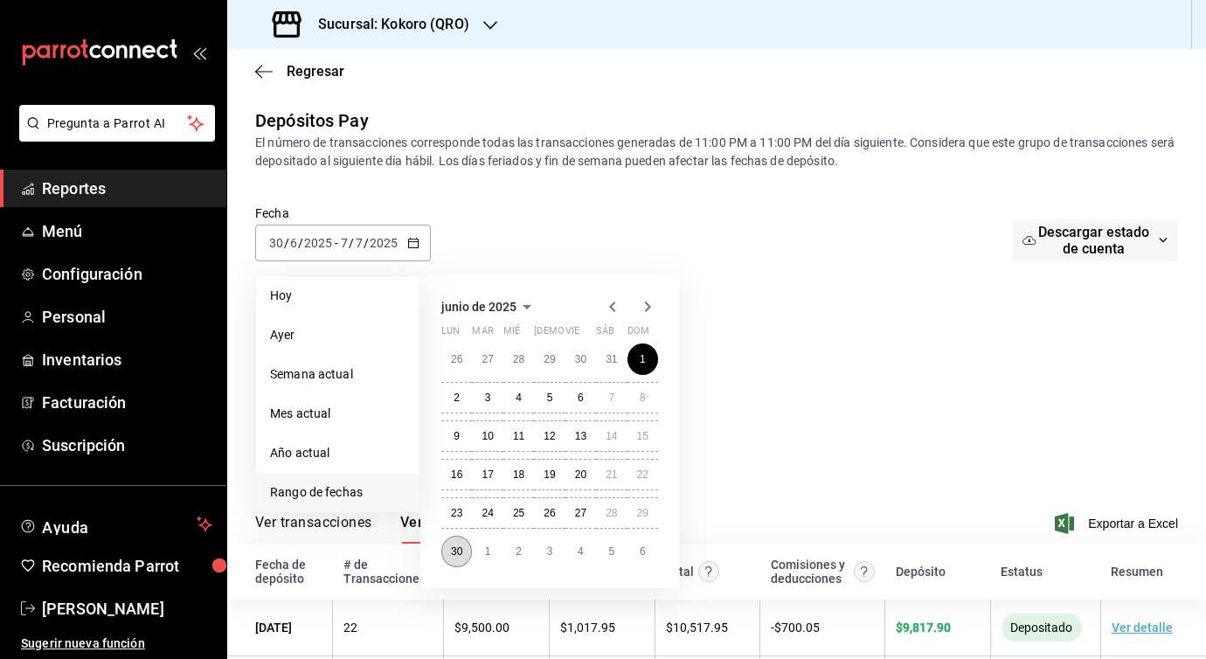
click at [458, 551] on abbr "30" at bounding box center [456, 551] width 11 height 12
